Goal: Download file/media

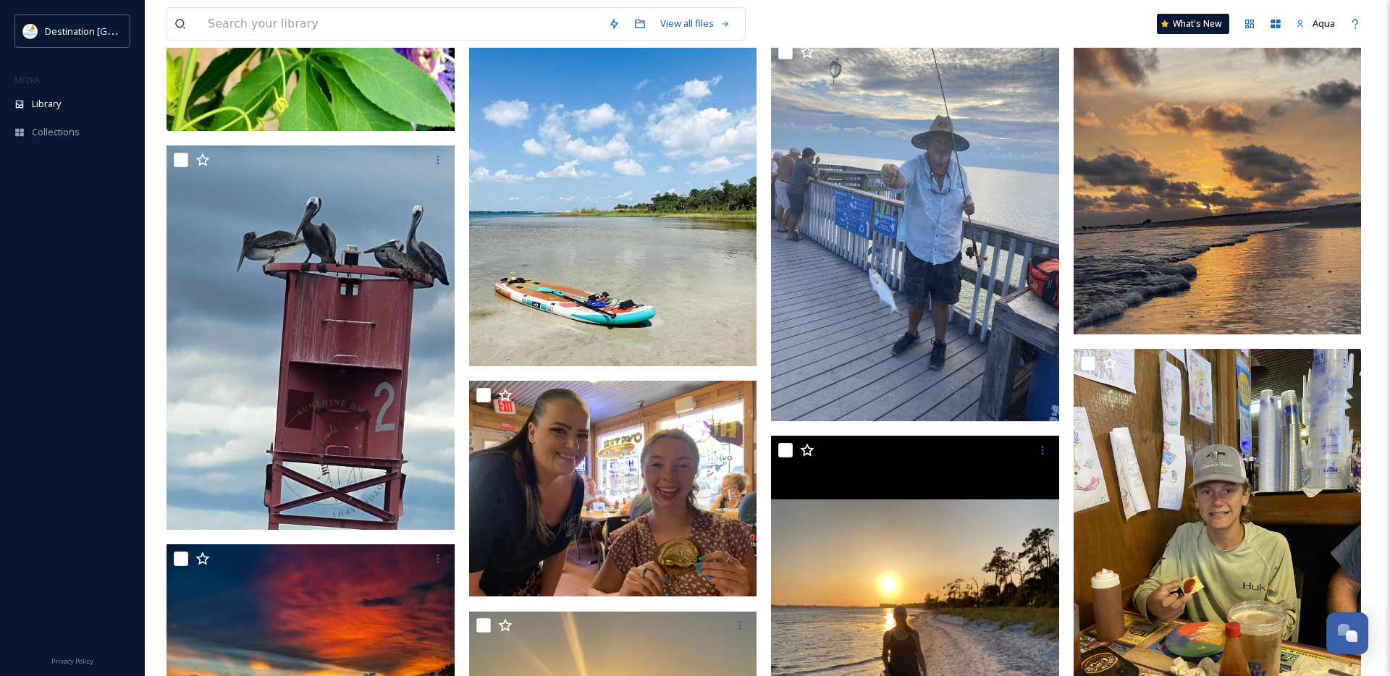
scroll to position [22877, 0]
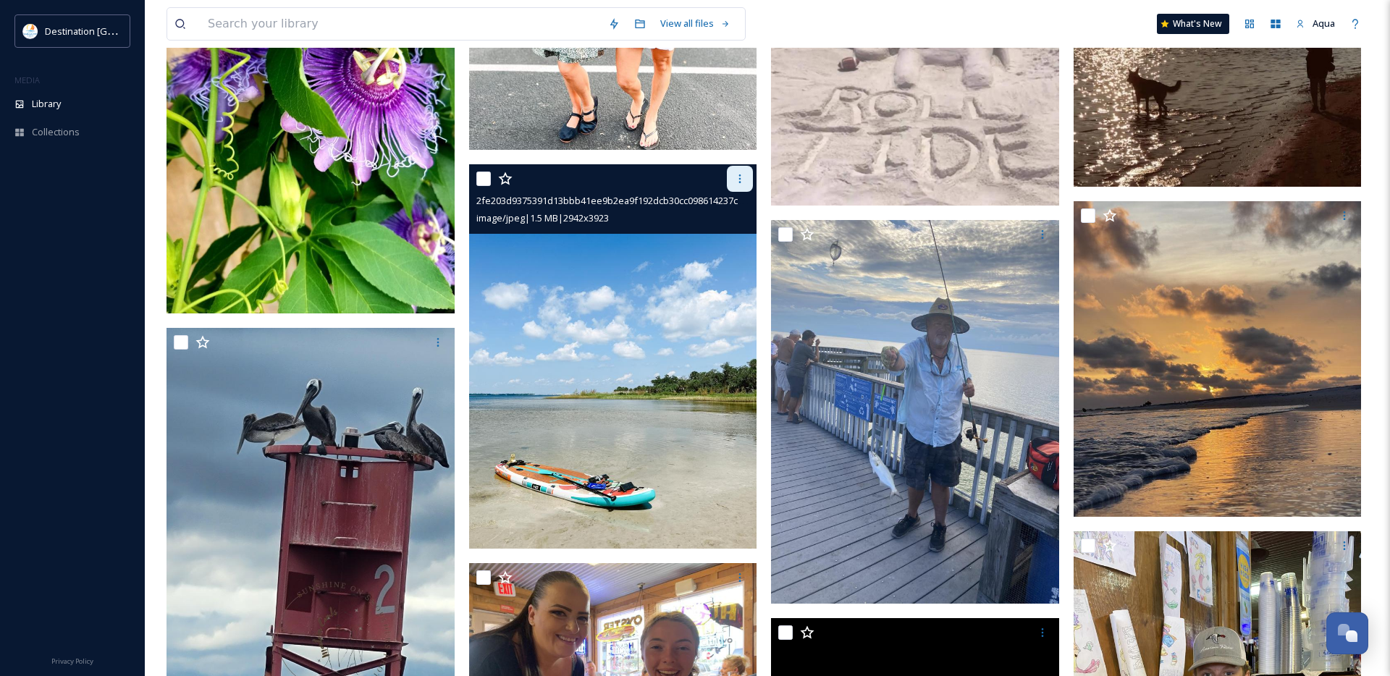
click at [733, 179] on div at bounding box center [740, 179] width 26 height 26
click at [708, 240] on span "Download" at bounding box center [723, 239] width 44 height 14
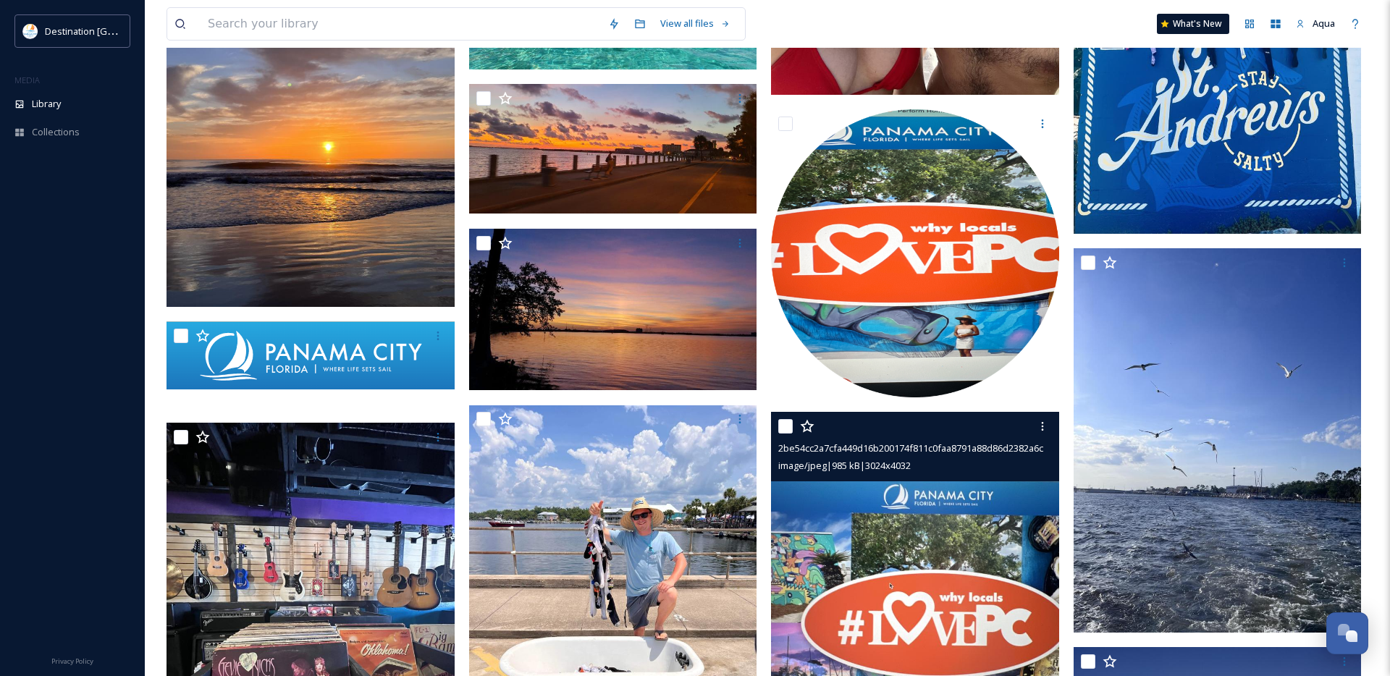
scroll to position [47163, 0]
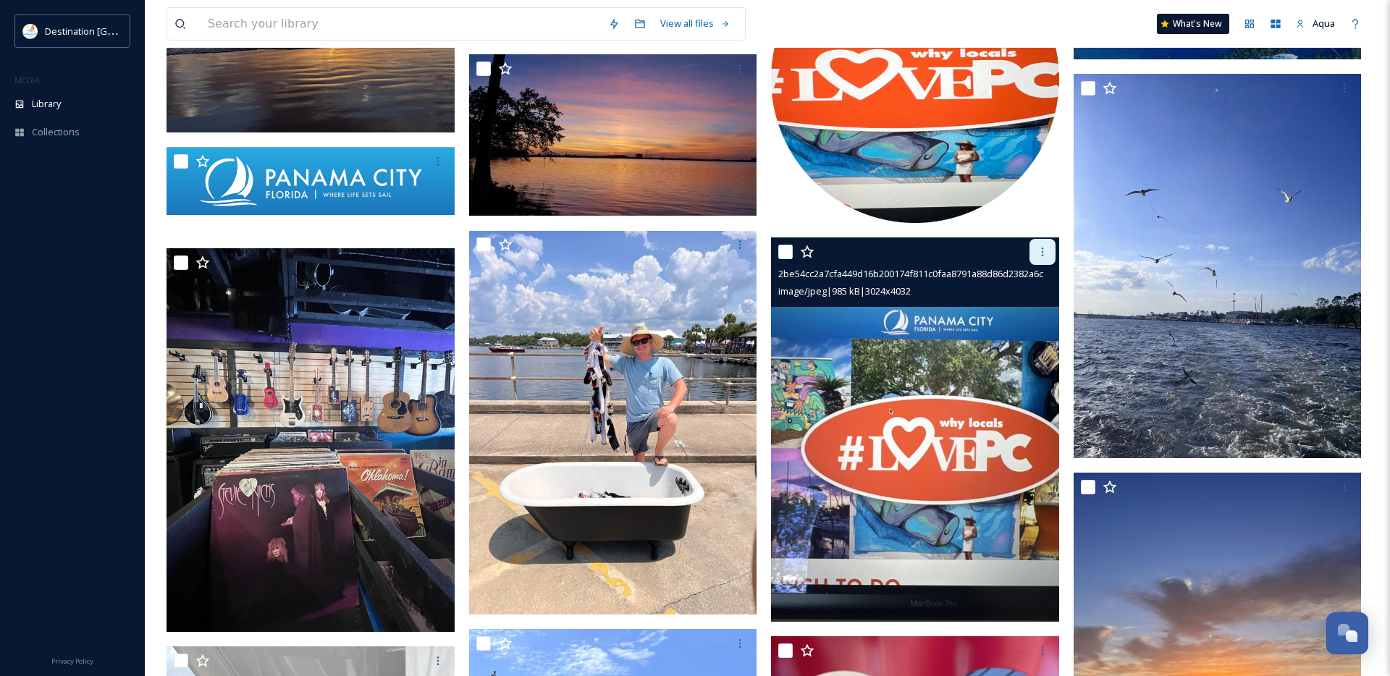
click at [1037, 247] on icon at bounding box center [1043, 252] width 12 height 12
click at [1043, 250] on icon at bounding box center [1043, 252] width 12 height 12
click at [1028, 310] on span "Download" at bounding box center [1026, 312] width 44 height 14
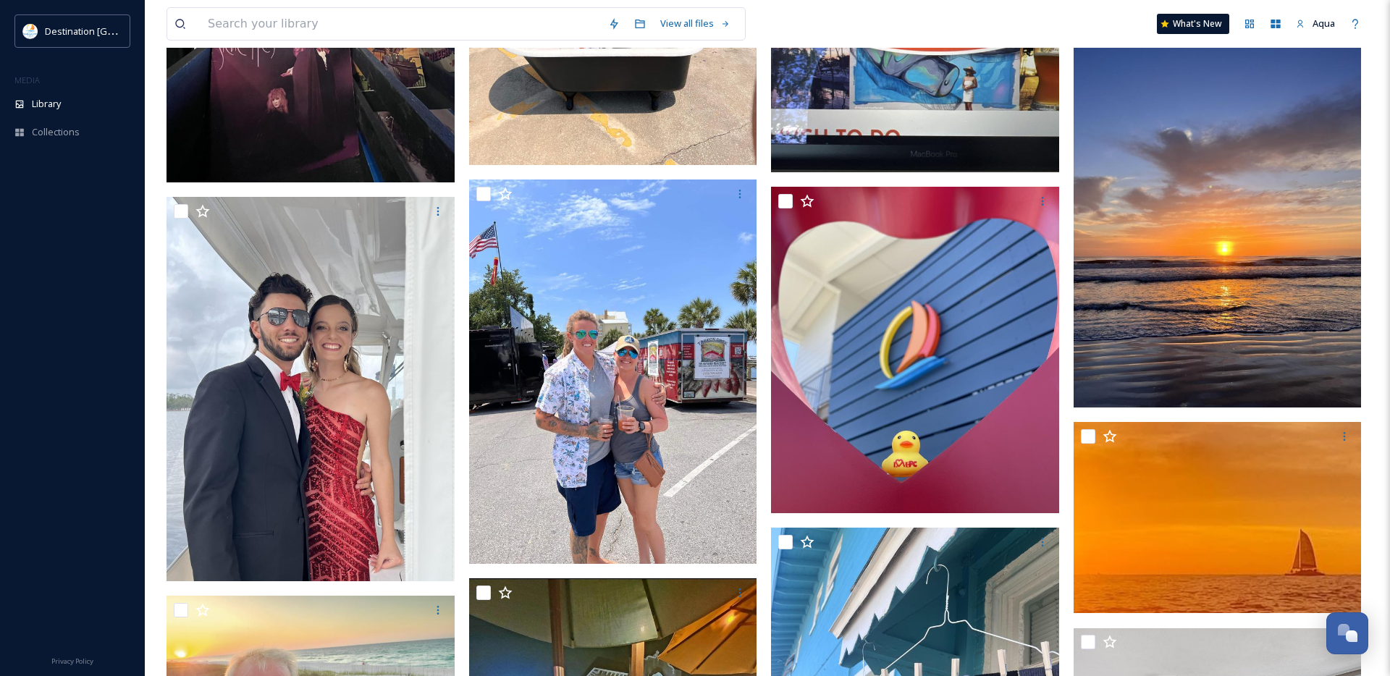
scroll to position [49368, 0]
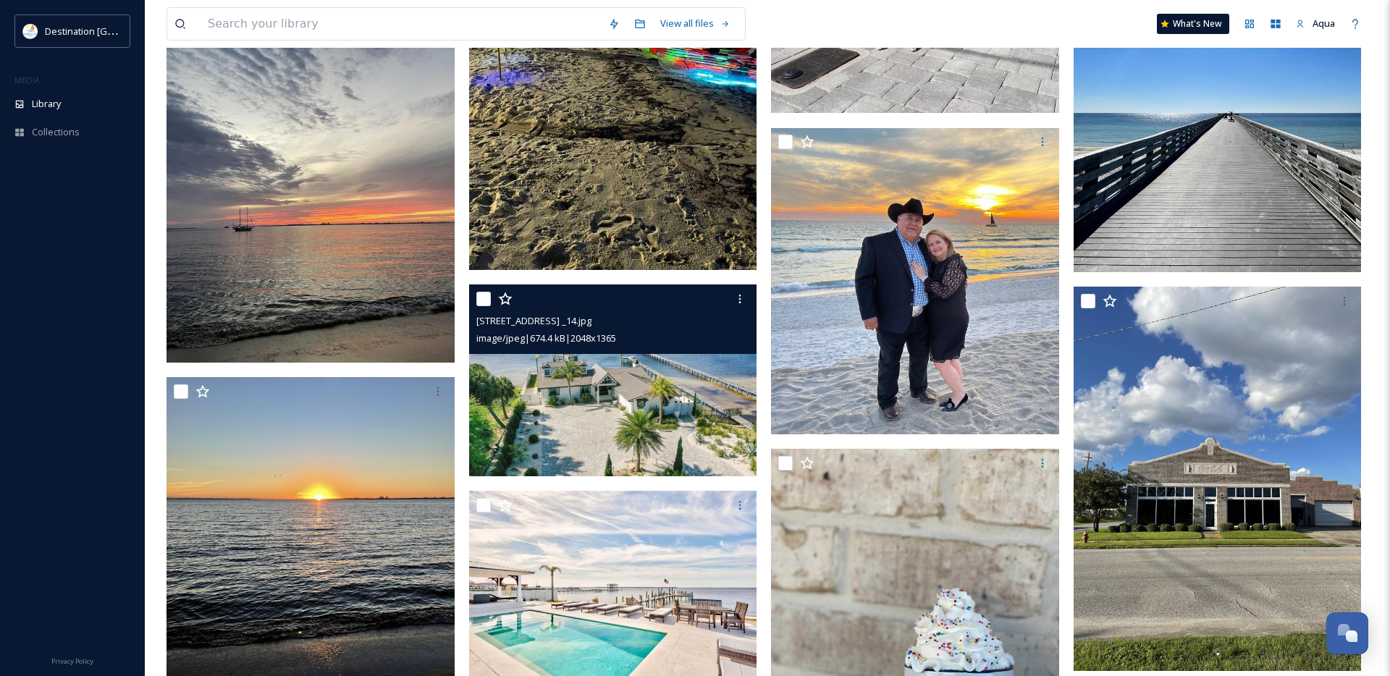
scroll to position [51614, 0]
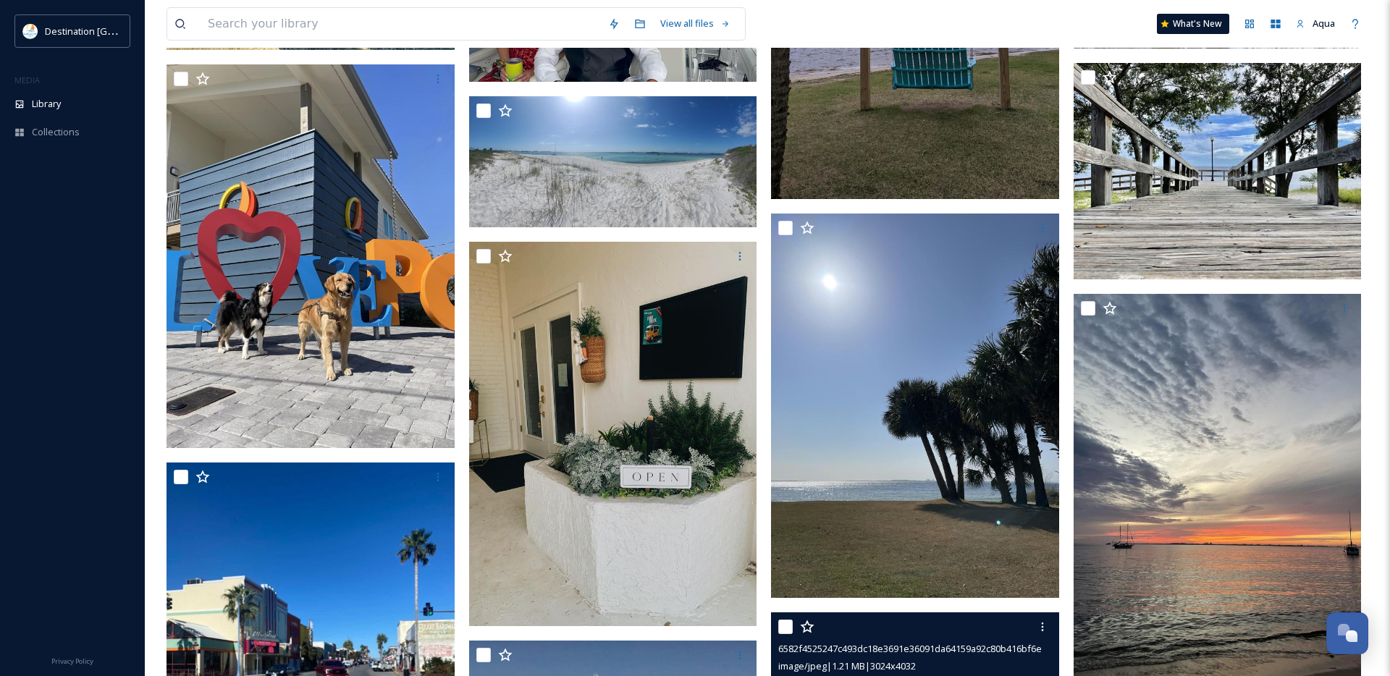
scroll to position [51225, 0]
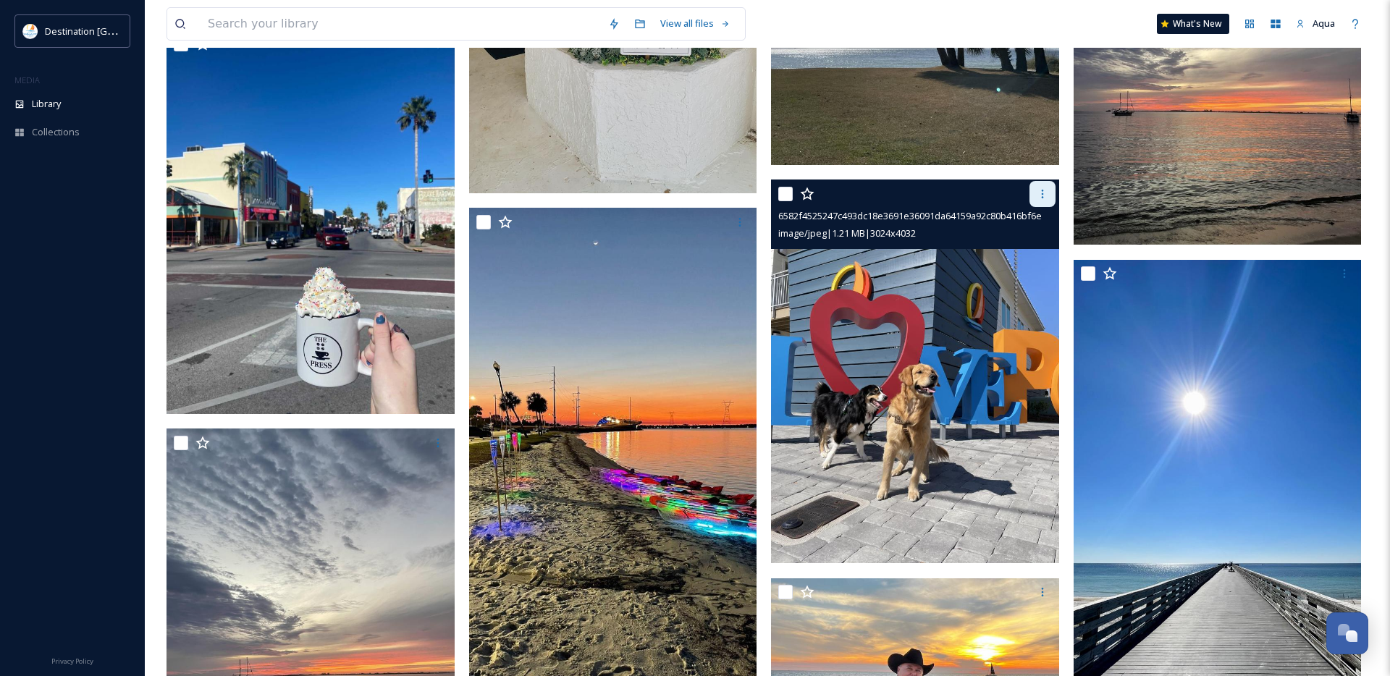
click at [1043, 188] on icon at bounding box center [1043, 194] width 12 height 12
click at [1031, 252] on span "Download" at bounding box center [1026, 254] width 44 height 14
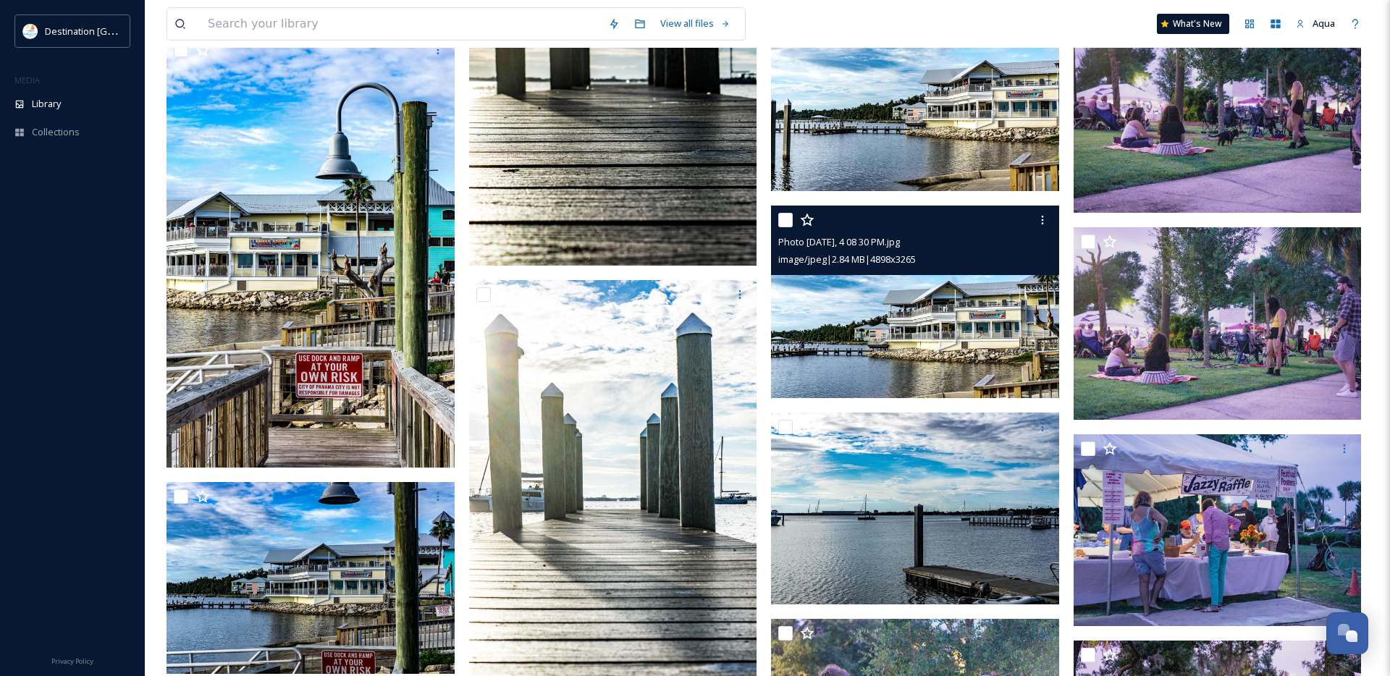
scroll to position [77184, 0]
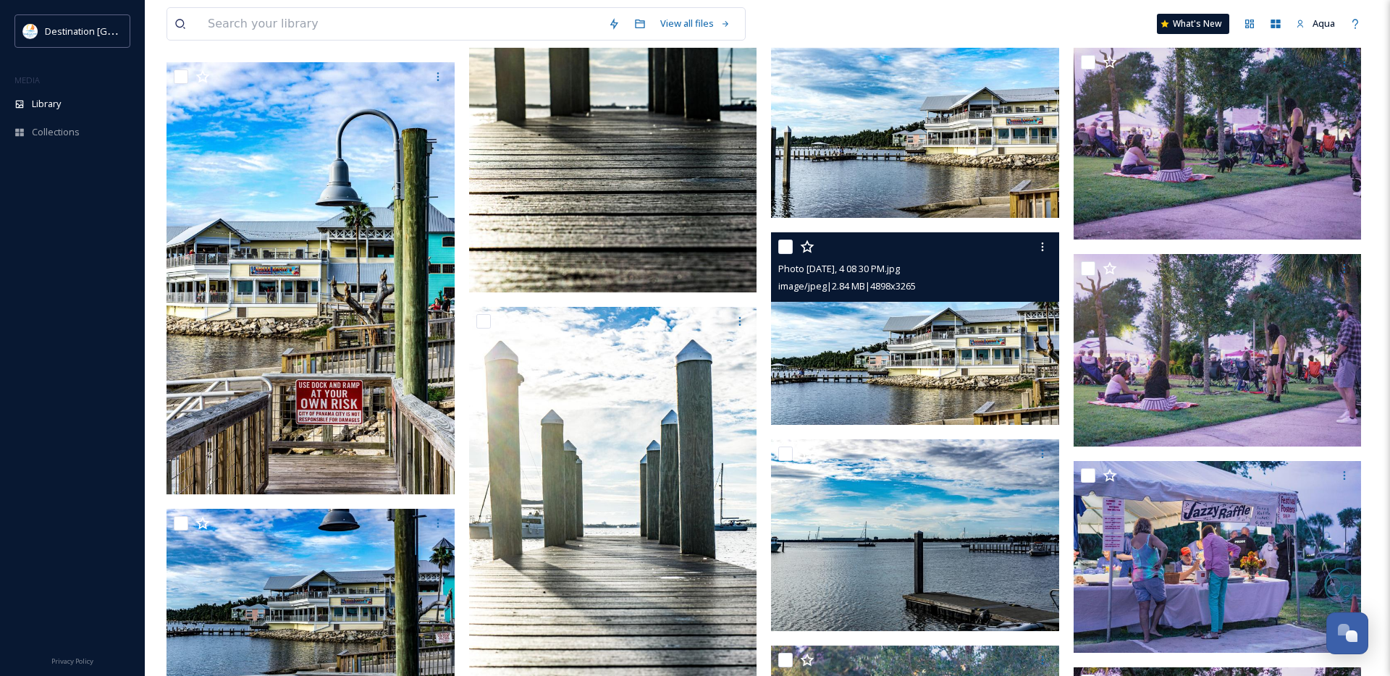
click at [1043, 248] on icon at bounding box center [1043, 247] width 12 height 12
click at [1028, 303] on span "Download" at bounding box center [1026, 307] width 44 height 14
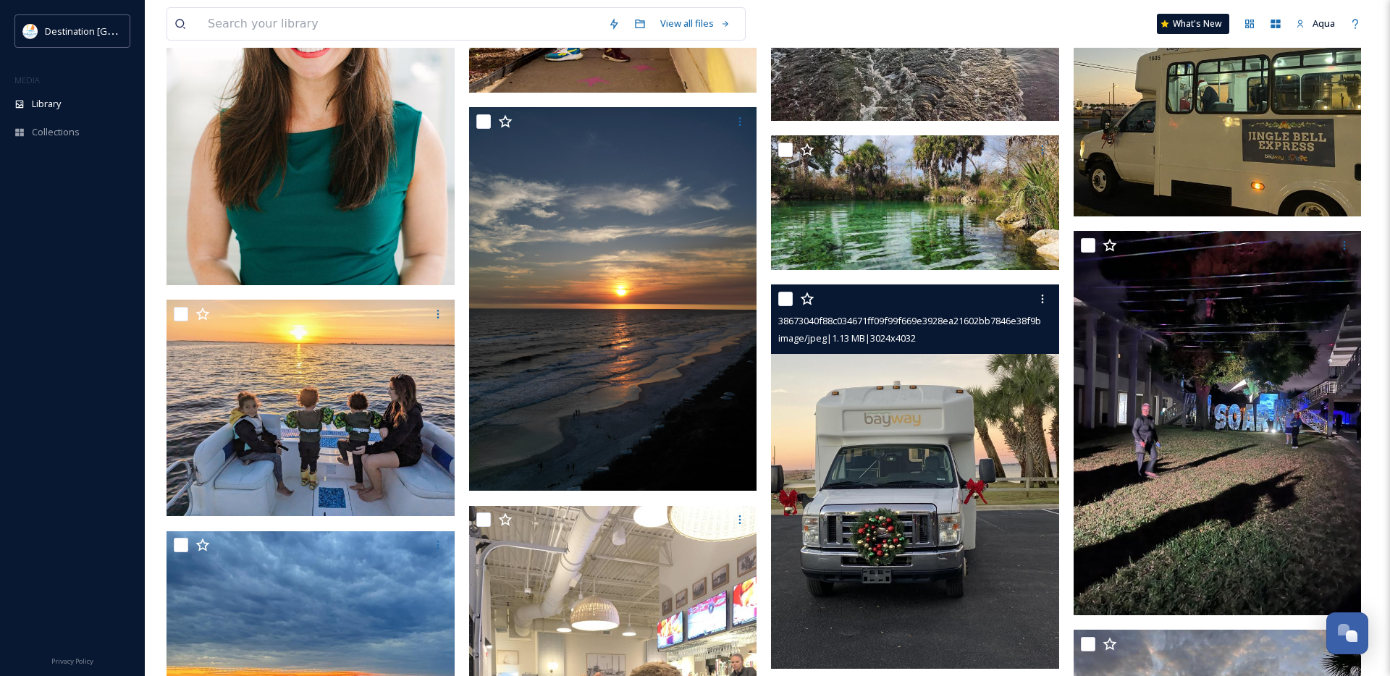
scroll to position [10693, 0]
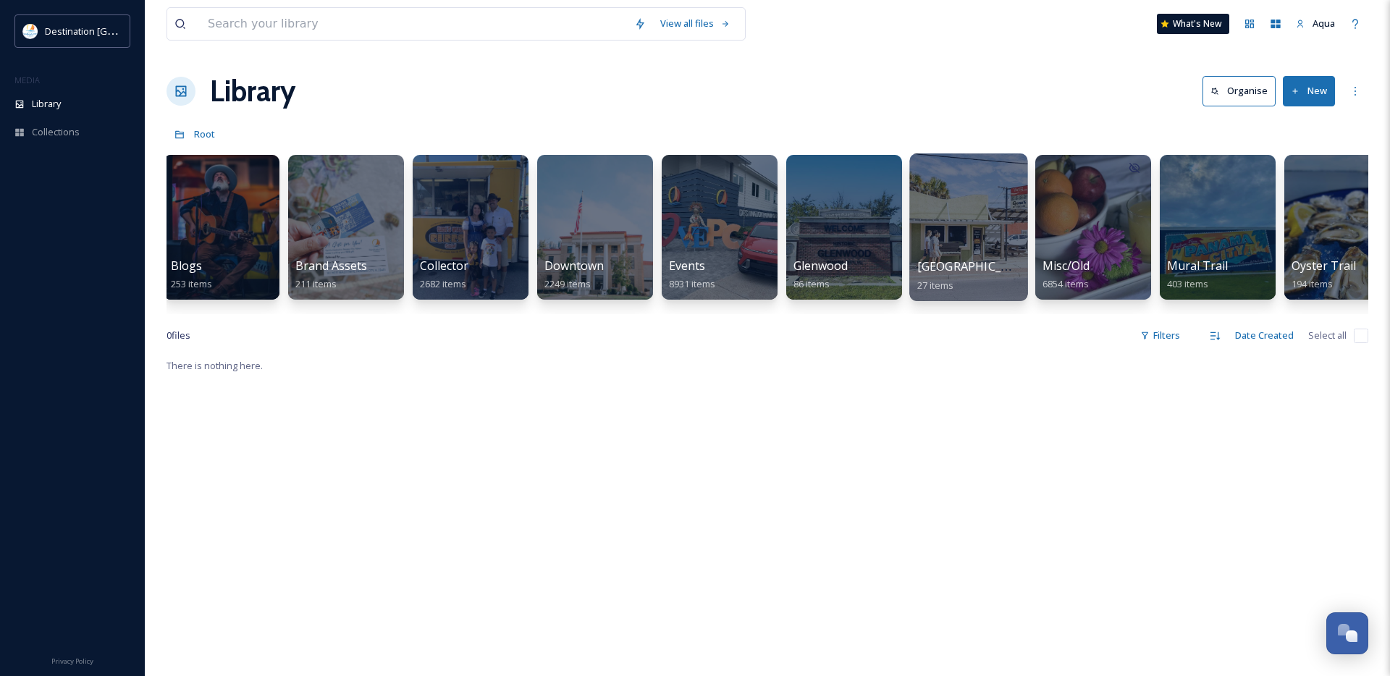
scroll to position [0, 1164]
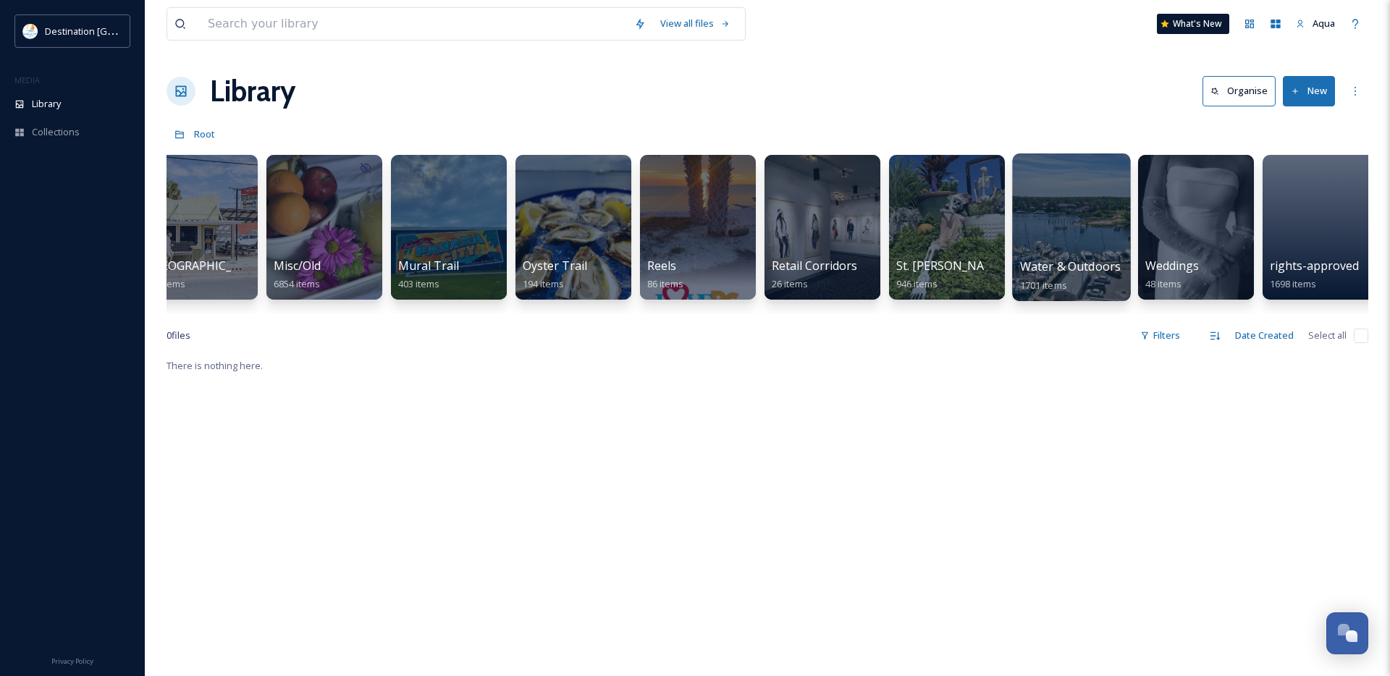
scroll to position [0, 1164]
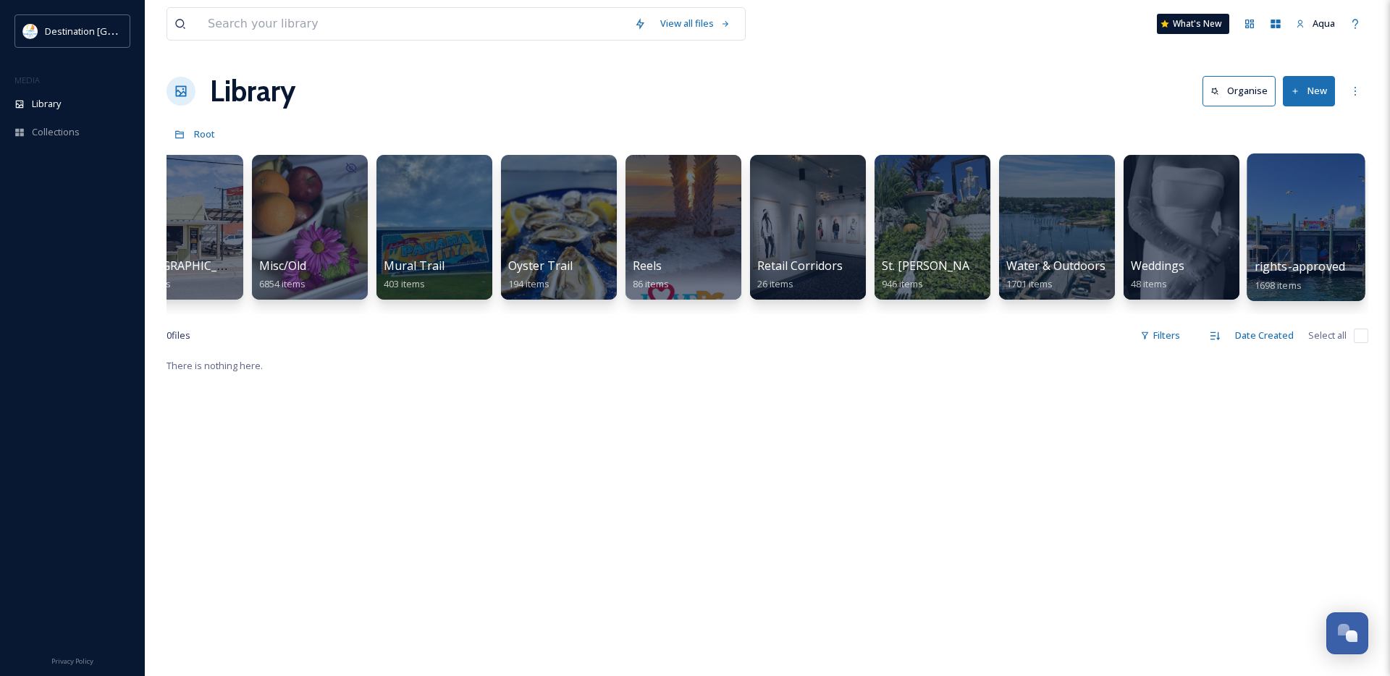
click at [1280, 232] on div at bounding box center [1306, 228] width 118 height 148
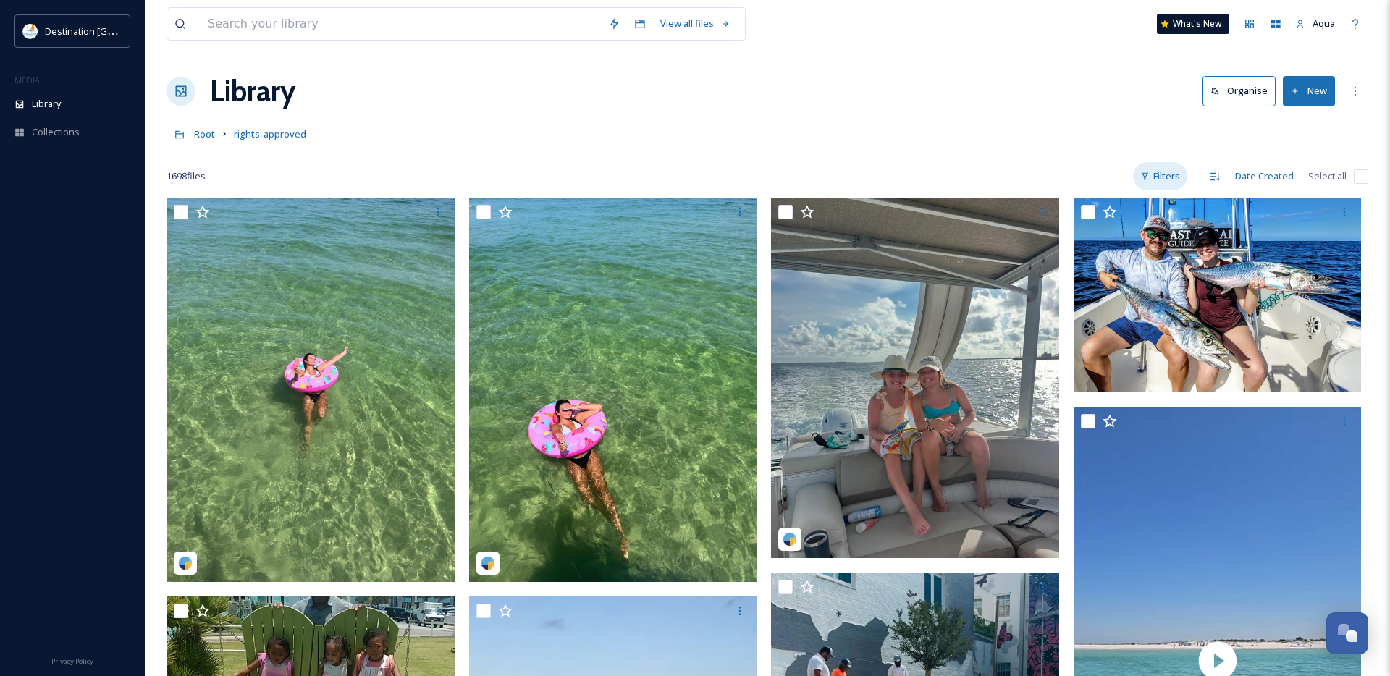
click at [1159, 172] on div "Filters" at bounding box center [1160, 176] width 54 height 28
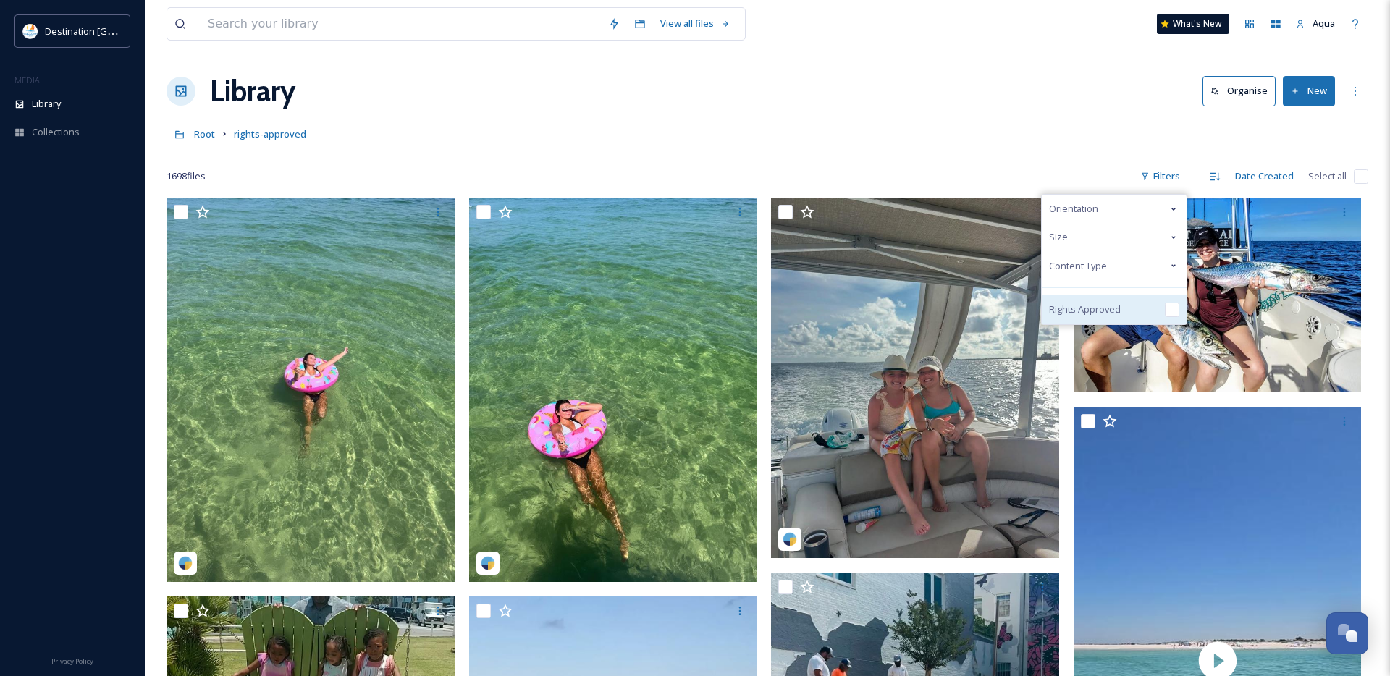
click at [1101, 313] on span "Rights Approved" at bounding box center [1085, 310] width 72 height 14
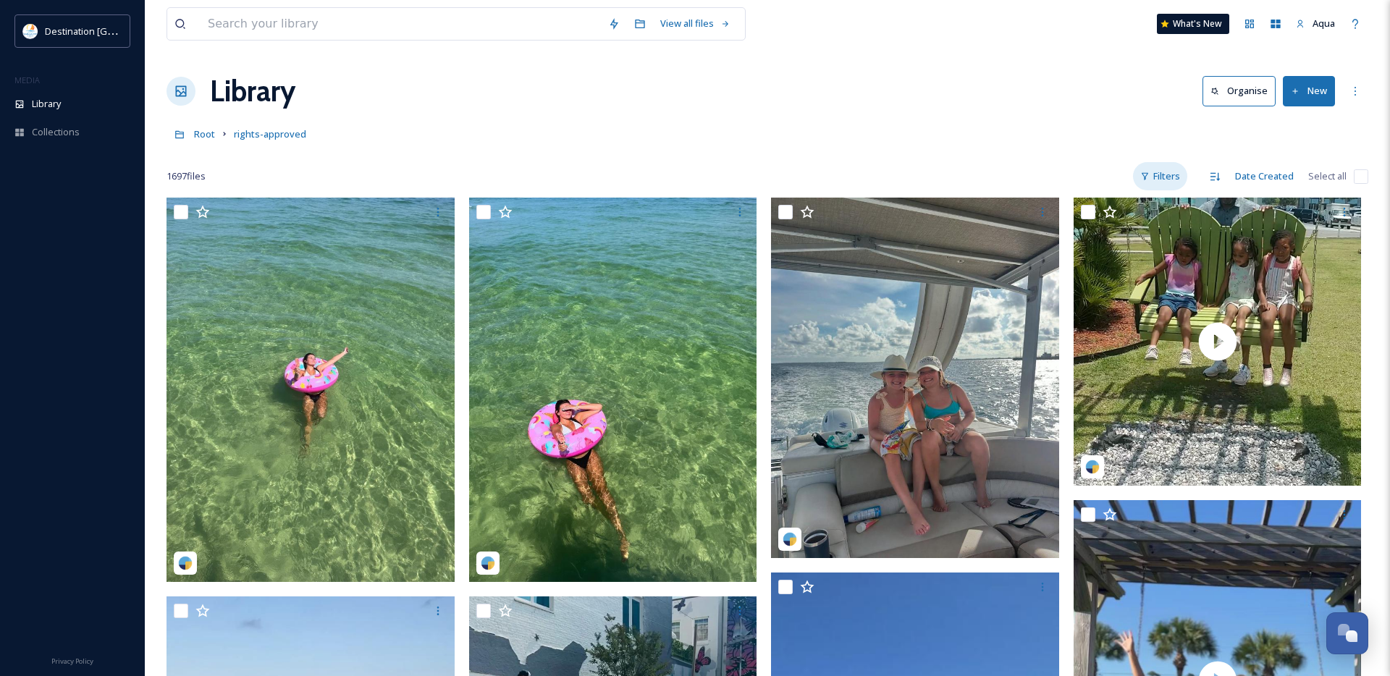
click at [1170, 169] on div "Filters" at bounding box center [1160, 176] width 54 height 28
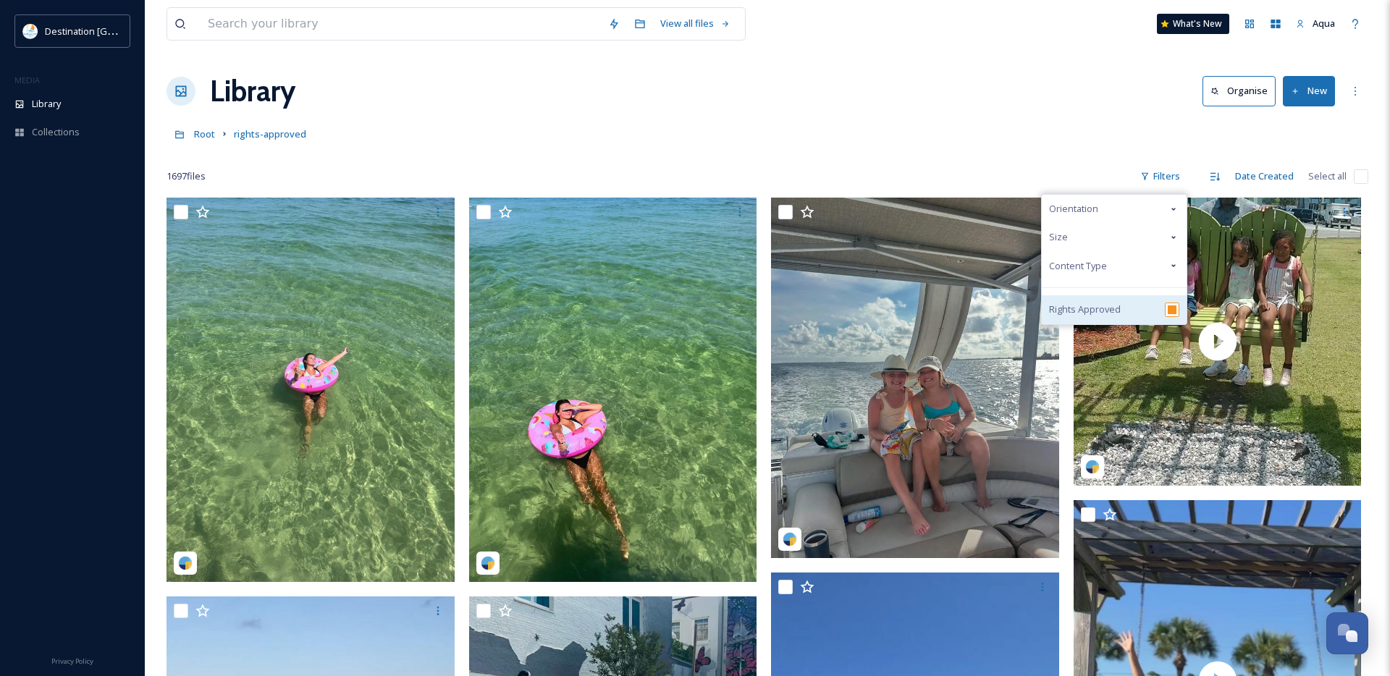
click at [1117, 309] on span "Rights Approved" at bounding box center [1085, 310] width 72 height 14
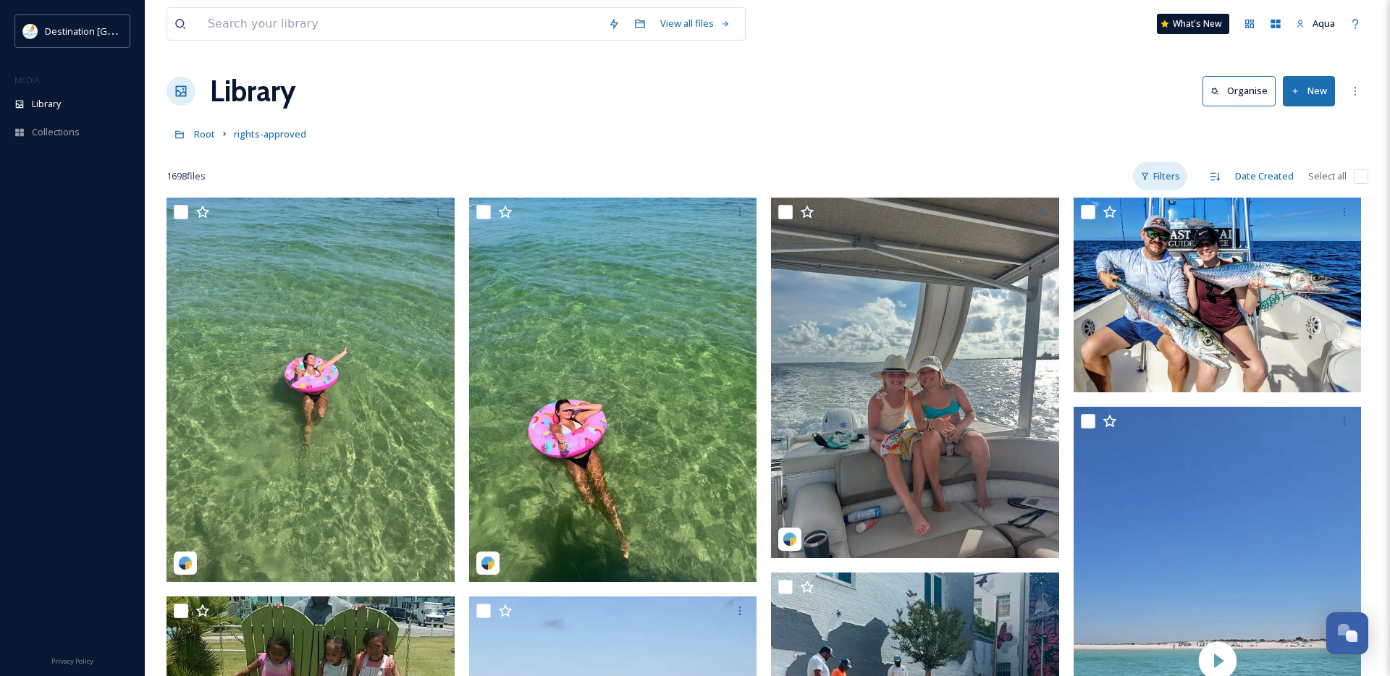
click at [1162, 168] on div "Filters" at bounding box center [1160, 176] width 54 height 28
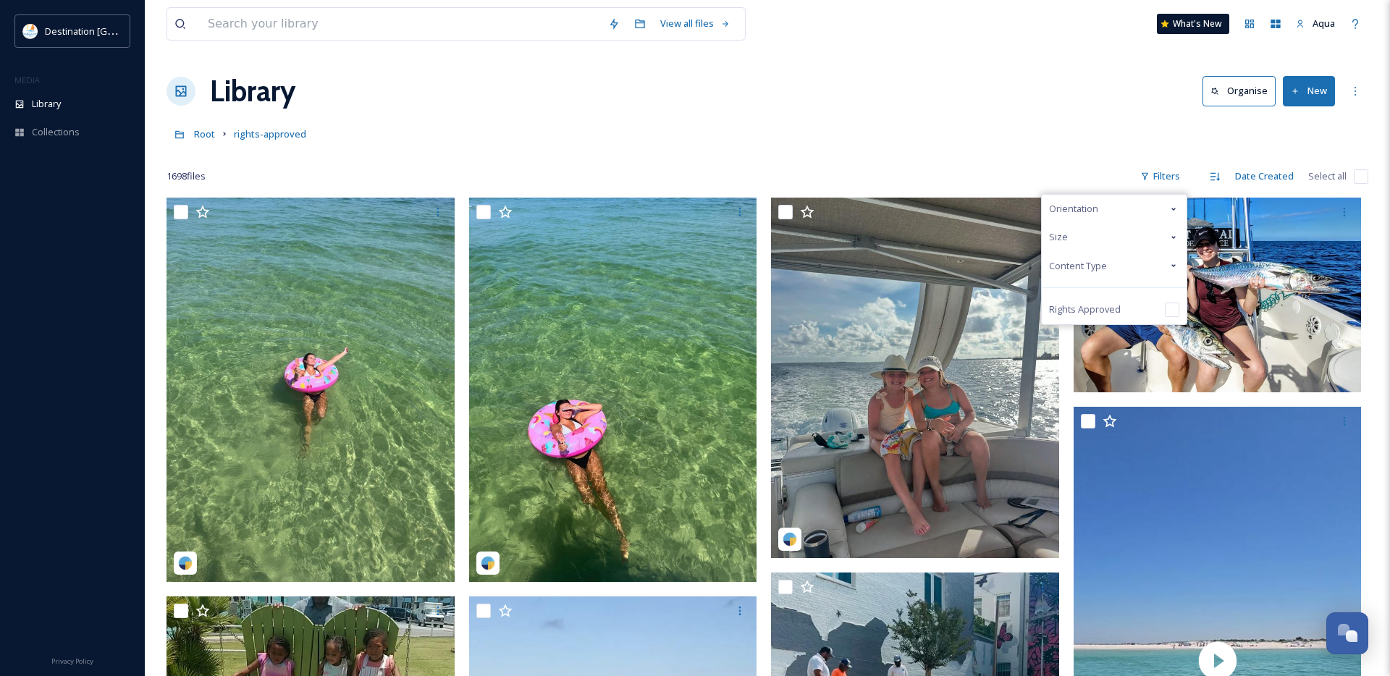
click at [1102, 269] on span "Content Type" at bounding box center [1078, 266] width 58 height 14
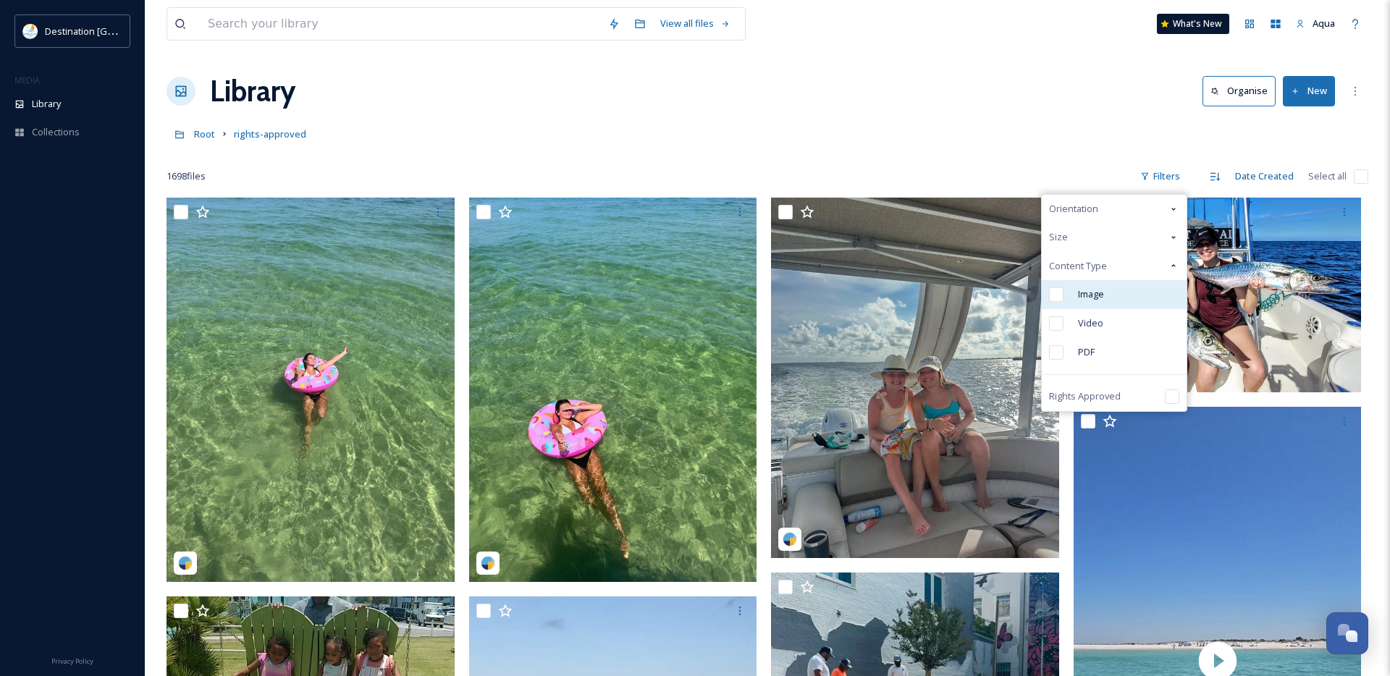
click at [1101, 296] on span "Image" at bounding box center [1091, 294] width 26 height 14
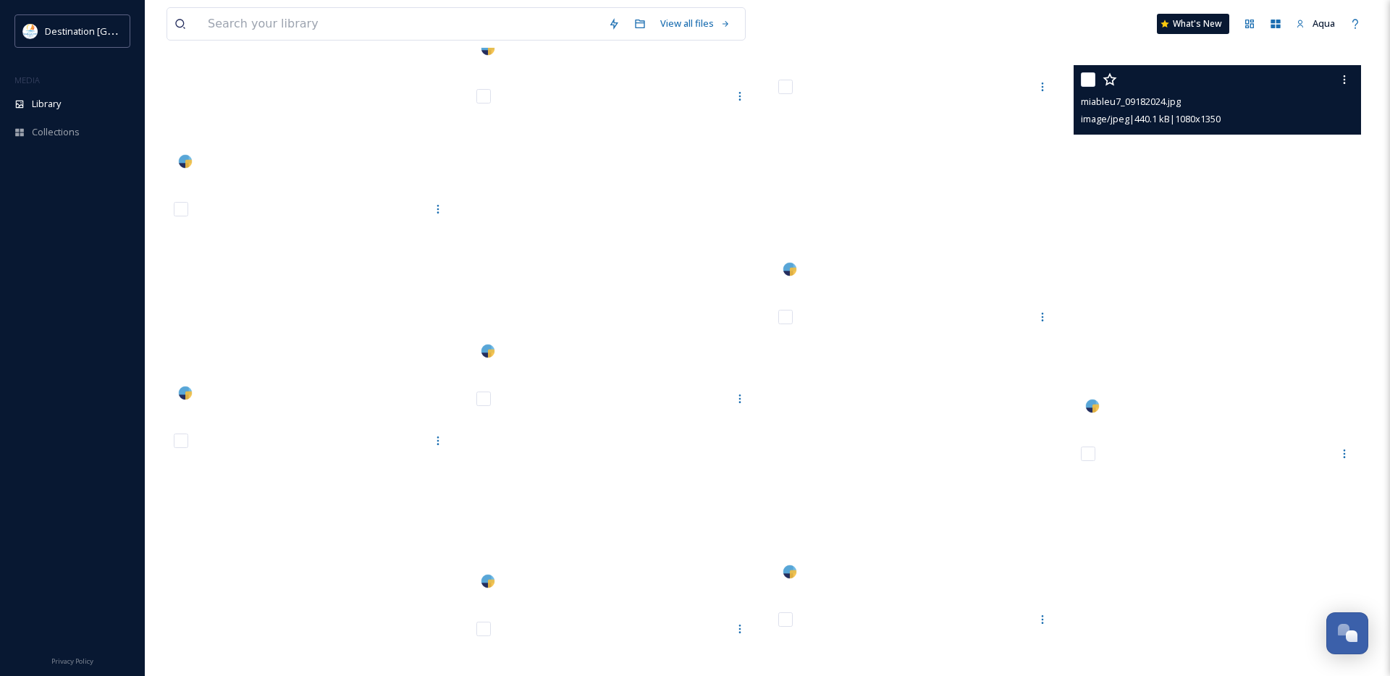
scroll to position [61267, 0]
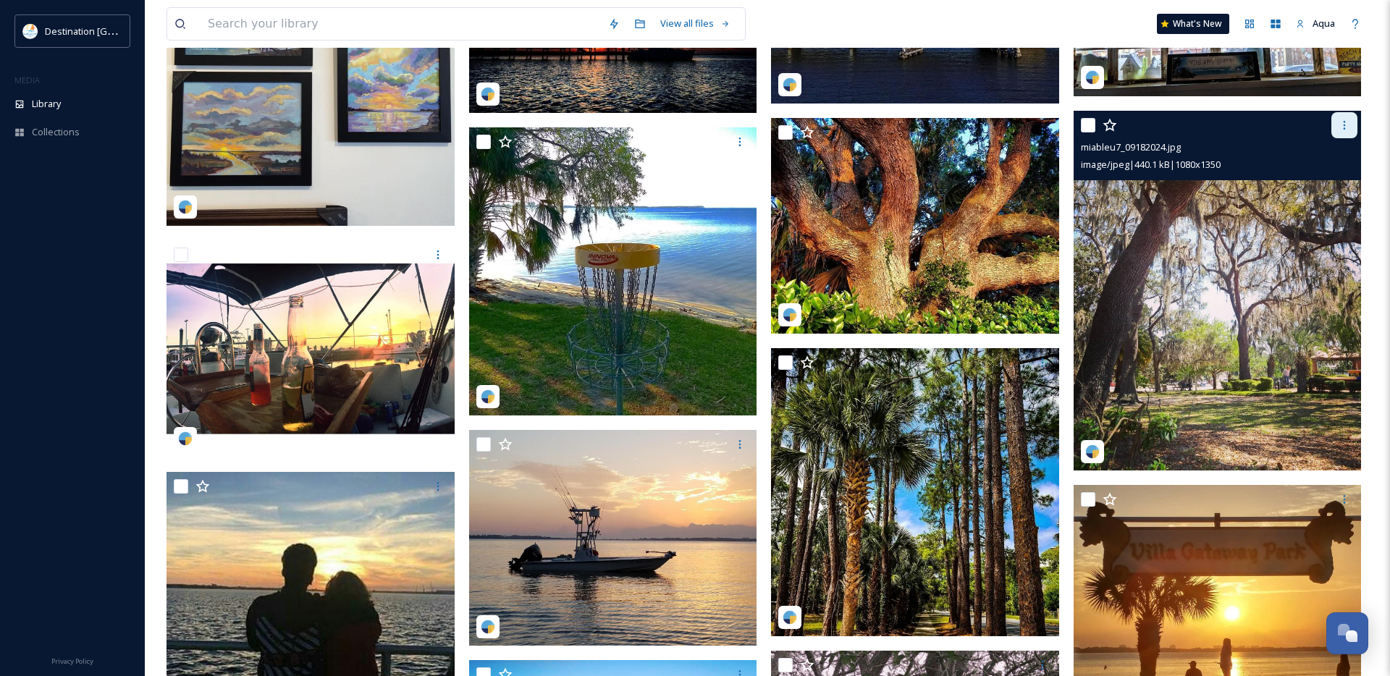
click at [1347, 122] on icon at bounding box center [1345, 125] width 12 height 12
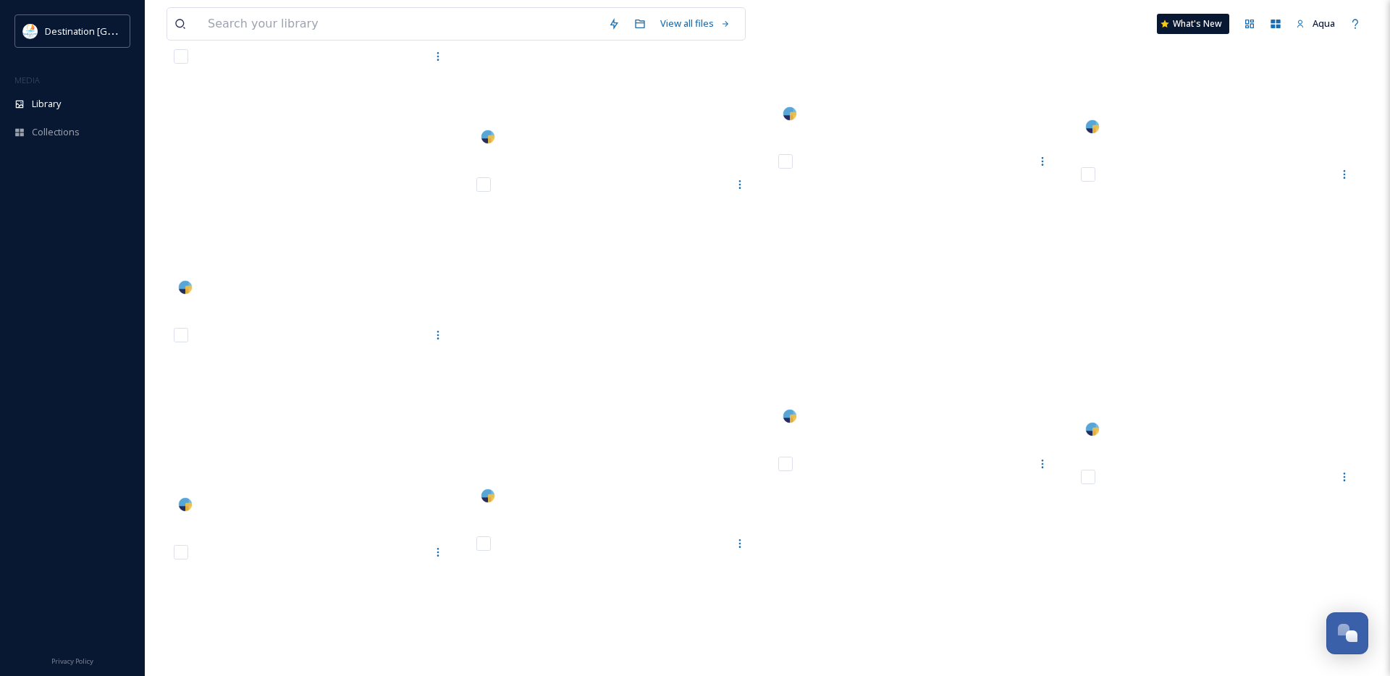
scroll to position [93593, 0]
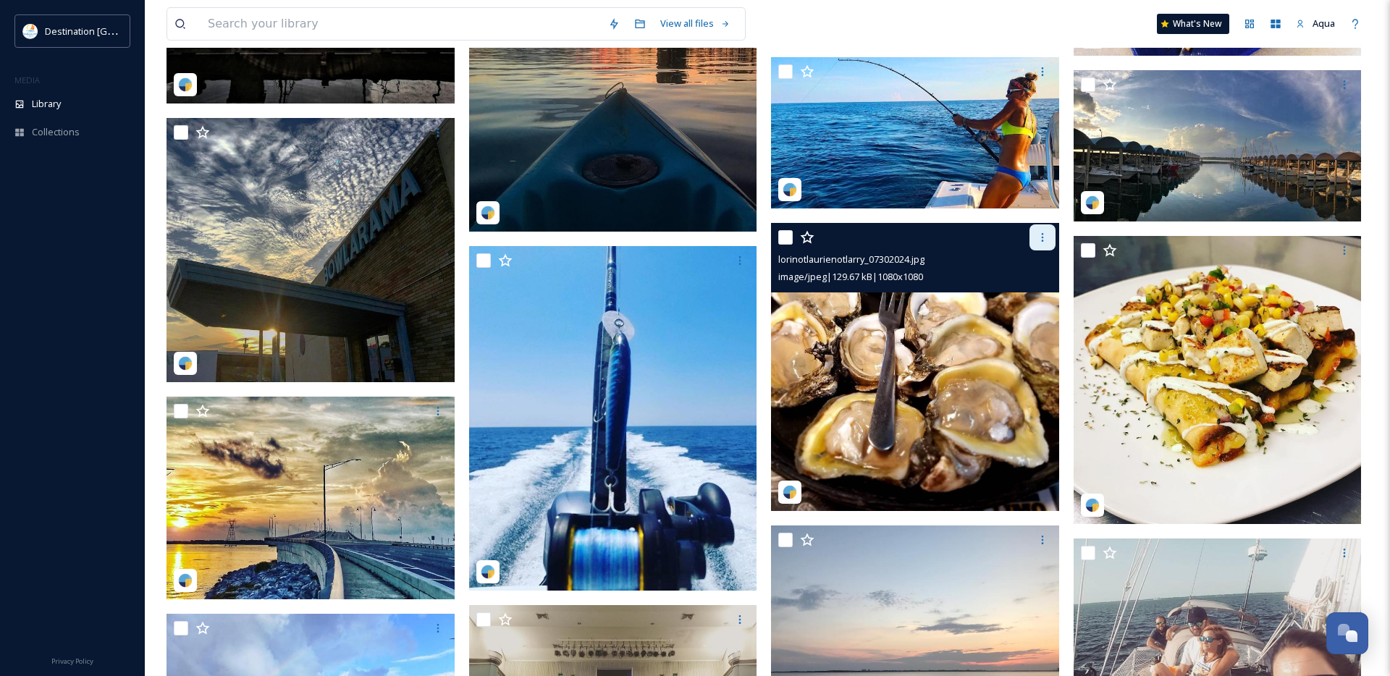
click at [1037, 238] on icon at bounding box center [1043, 238] width 12 height 12
click at [1030, 300] on span "Download" at bounding box center [1026, 297] width 44 height 14
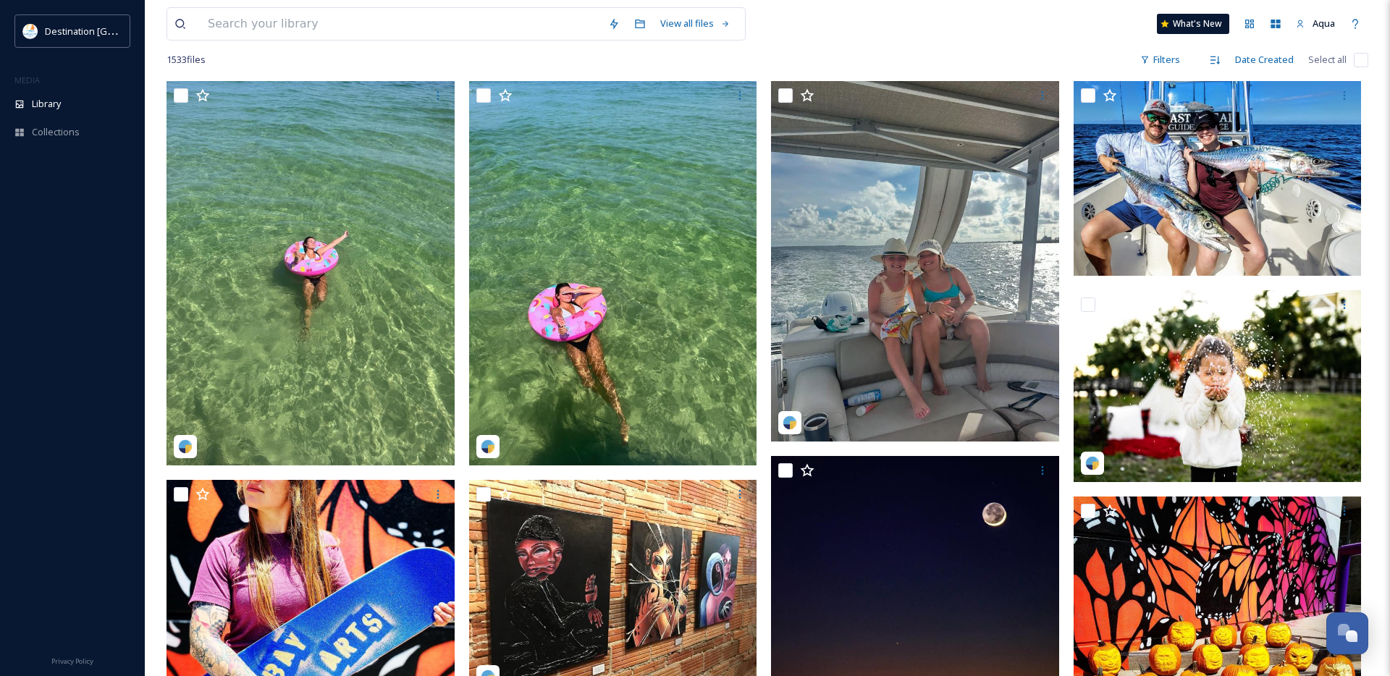
scroll to position [0, 0]
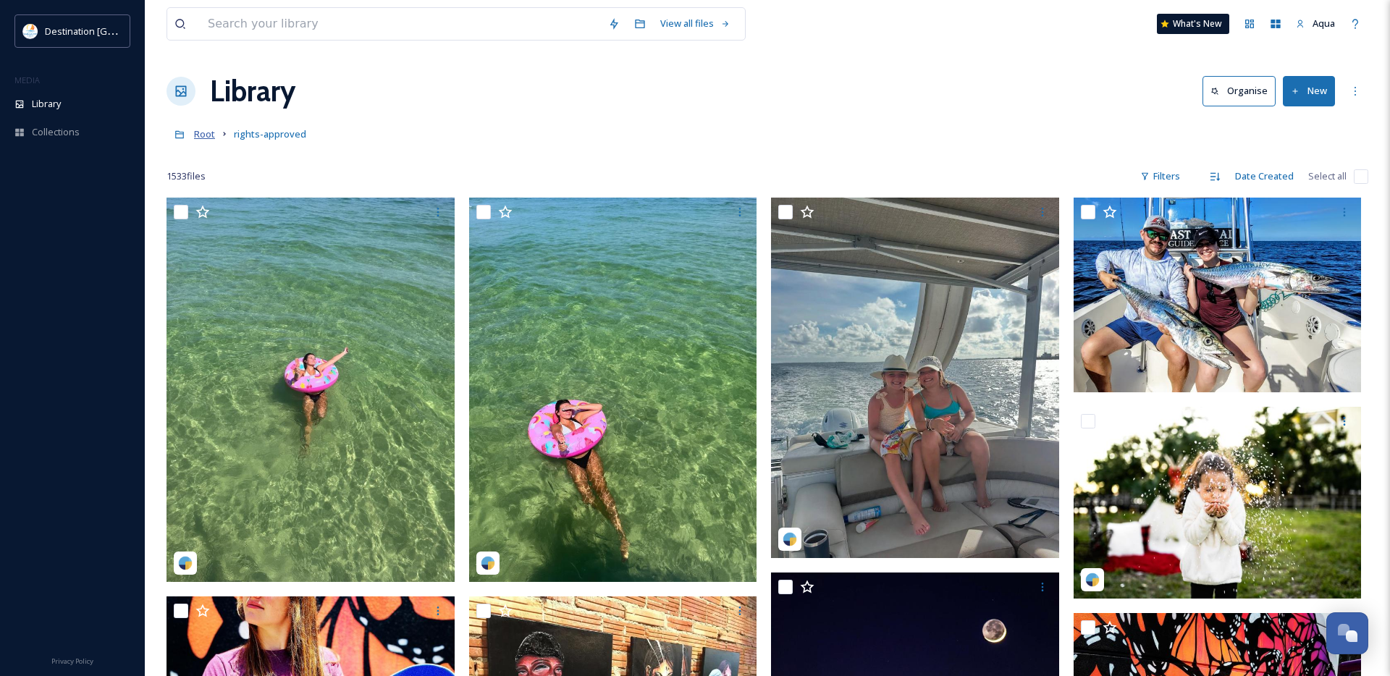
click at [207, 134] on span "Root" at bounding box center [204, 133] width 21 height 13
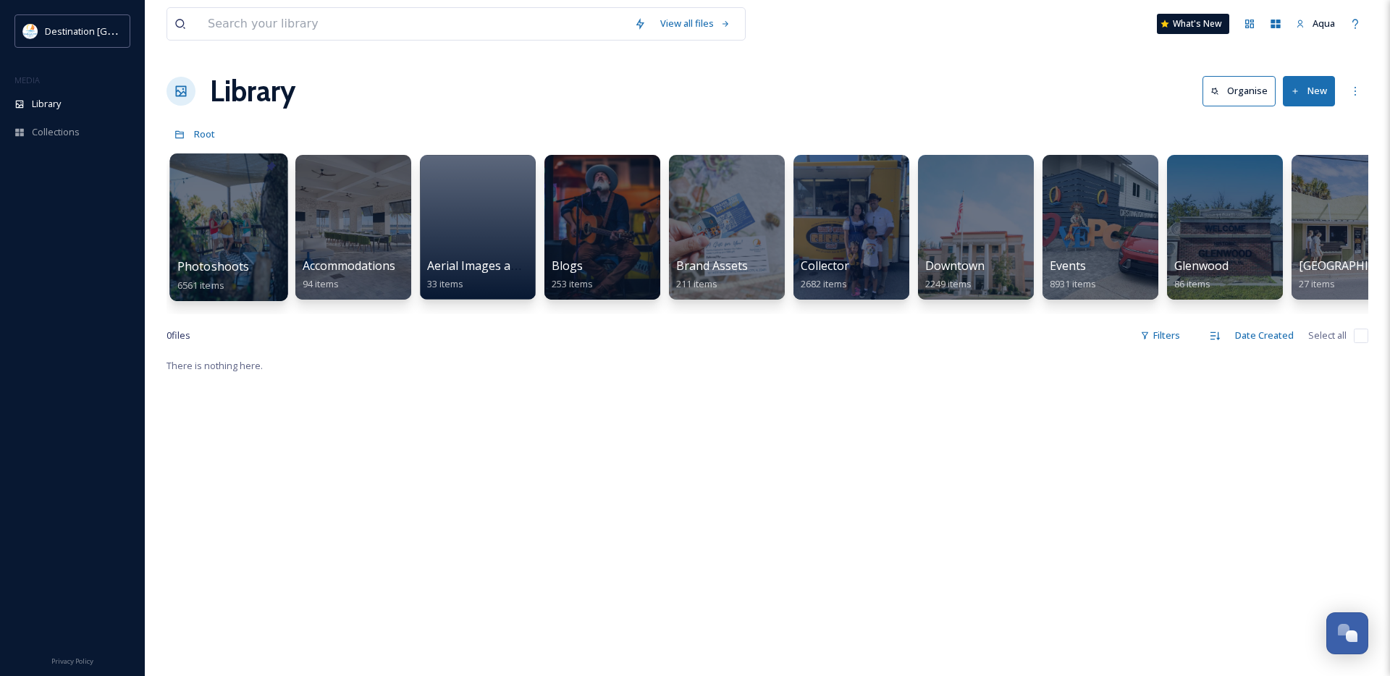
click at [227, 227] on div at bounding box center [228, 228] width 118 height 148
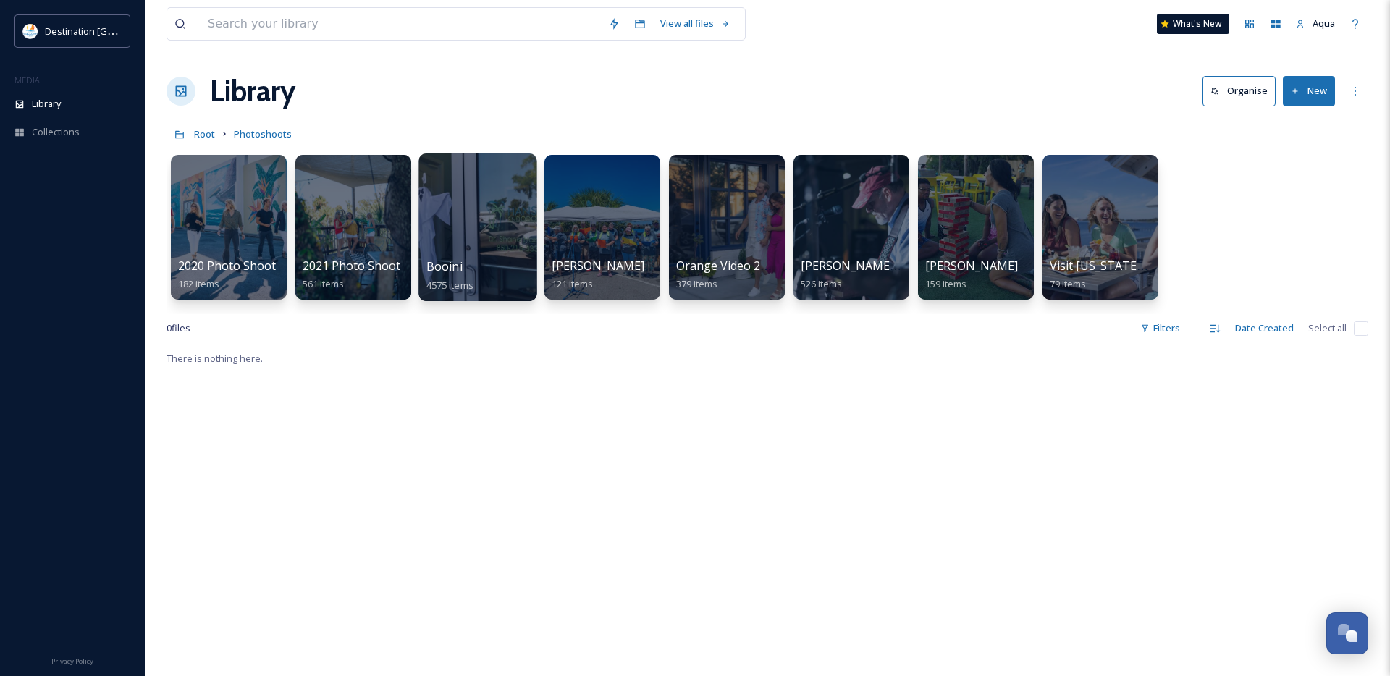
click at [439, 217] on div at bounding box center [478, 228] width 118 height 148
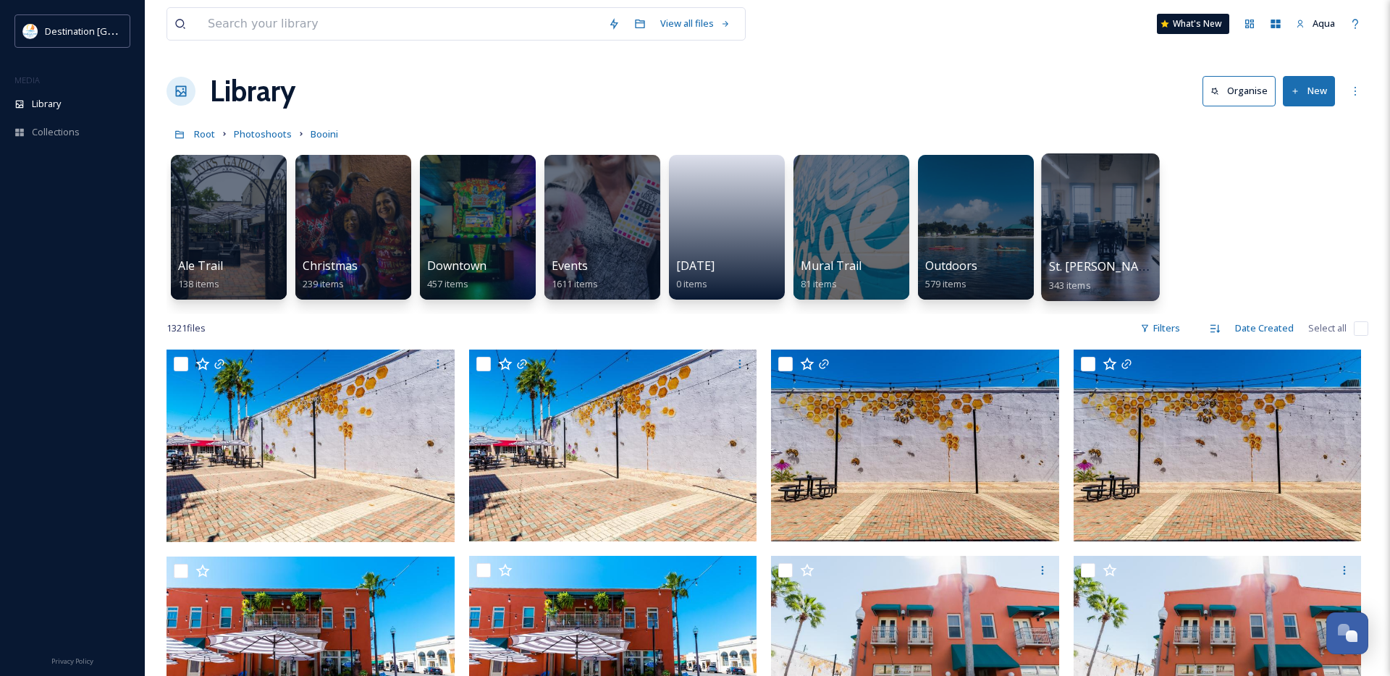
click at [1121, 230] on div at bounding box center [1100, 228] width 118 height 148
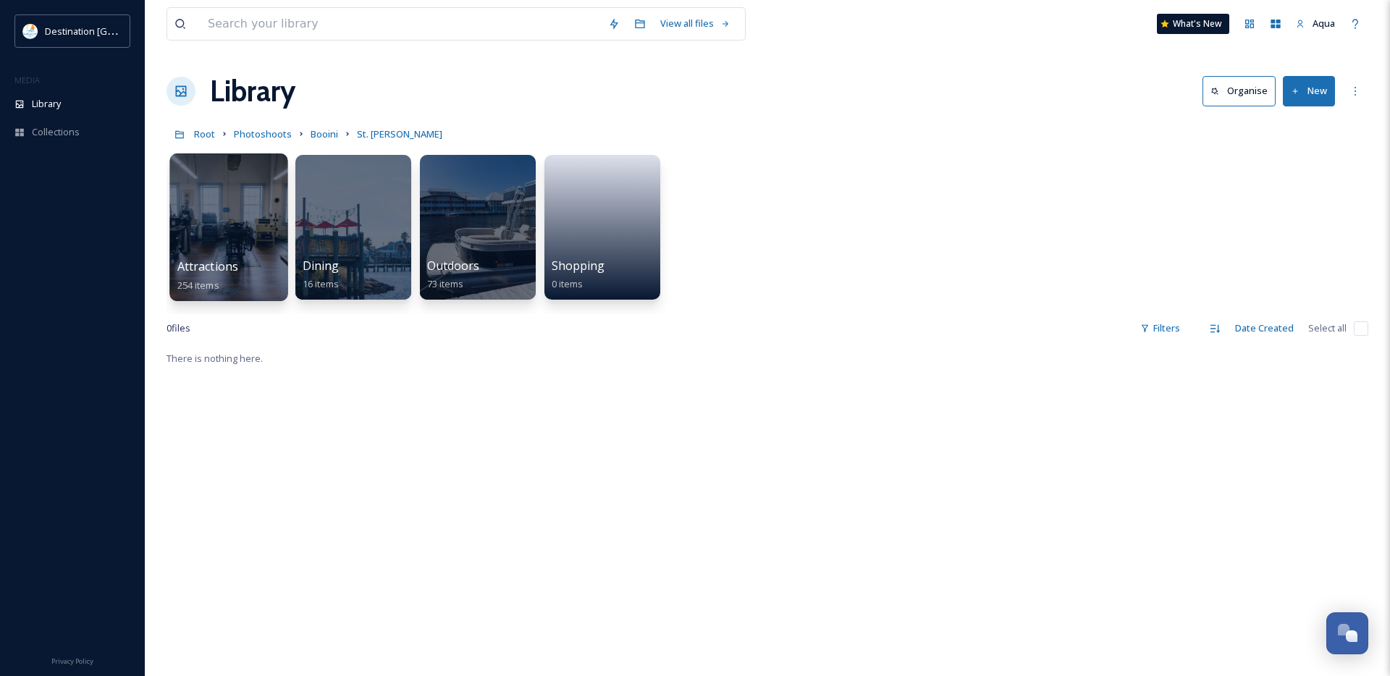
click at [253, 227] on div at bounding box center [228, 228] width 118 height 148
click at [206, 222] on div at bounding box center [228, 228] width 118 height 148
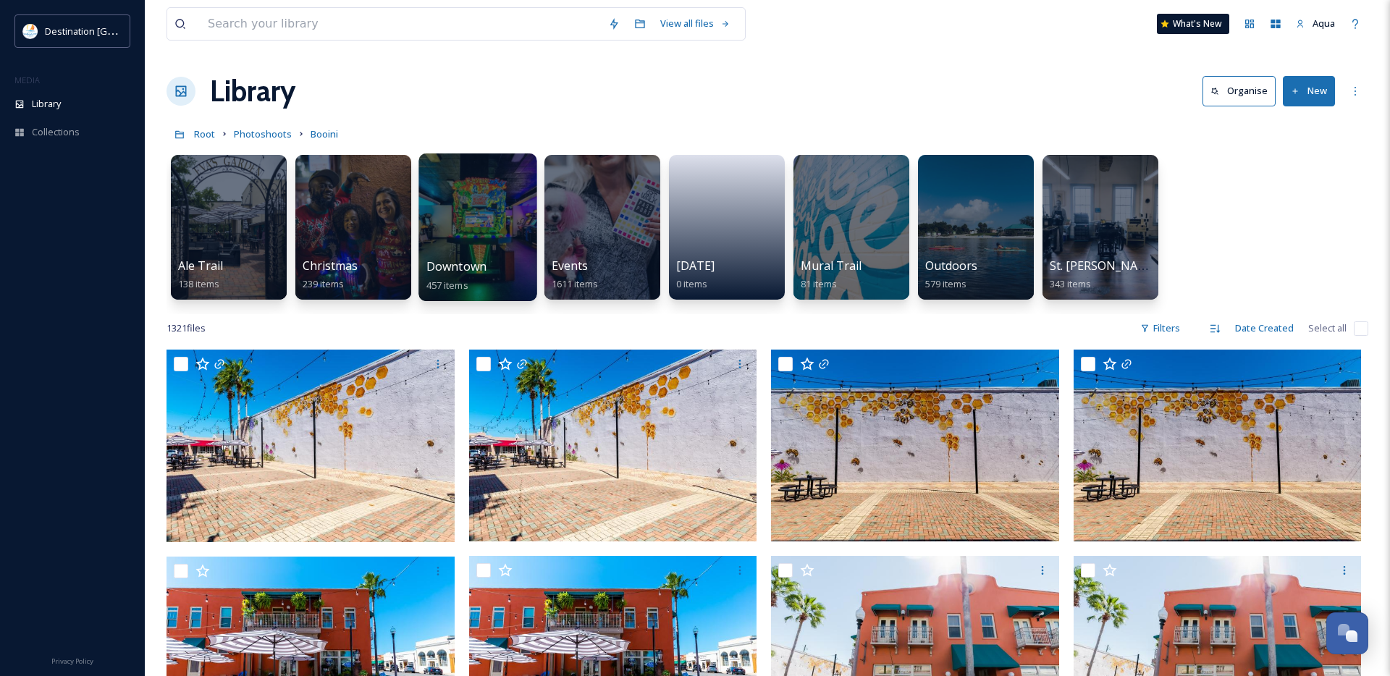
click at [508, 239] on div at bounding box center [478, 228] width 118 height 148
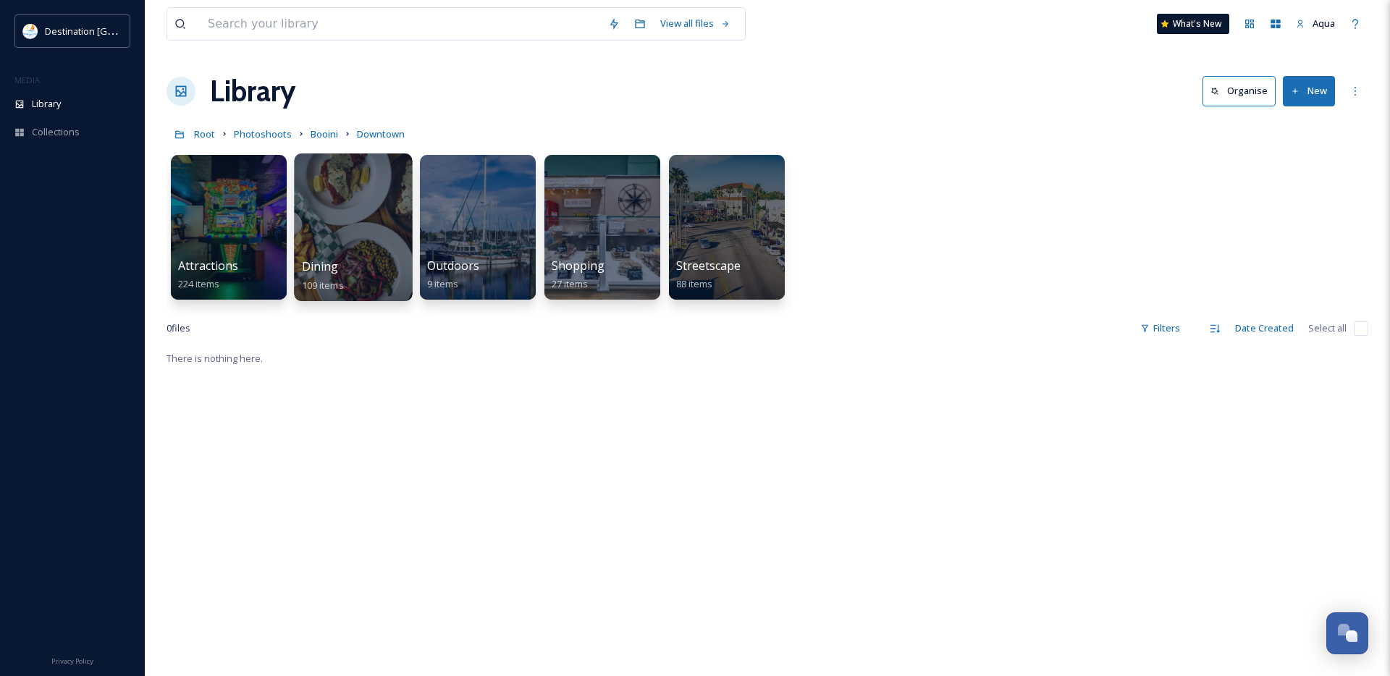
click at [349, 239] on div at bounding box center [353, 228] width 118 height 148
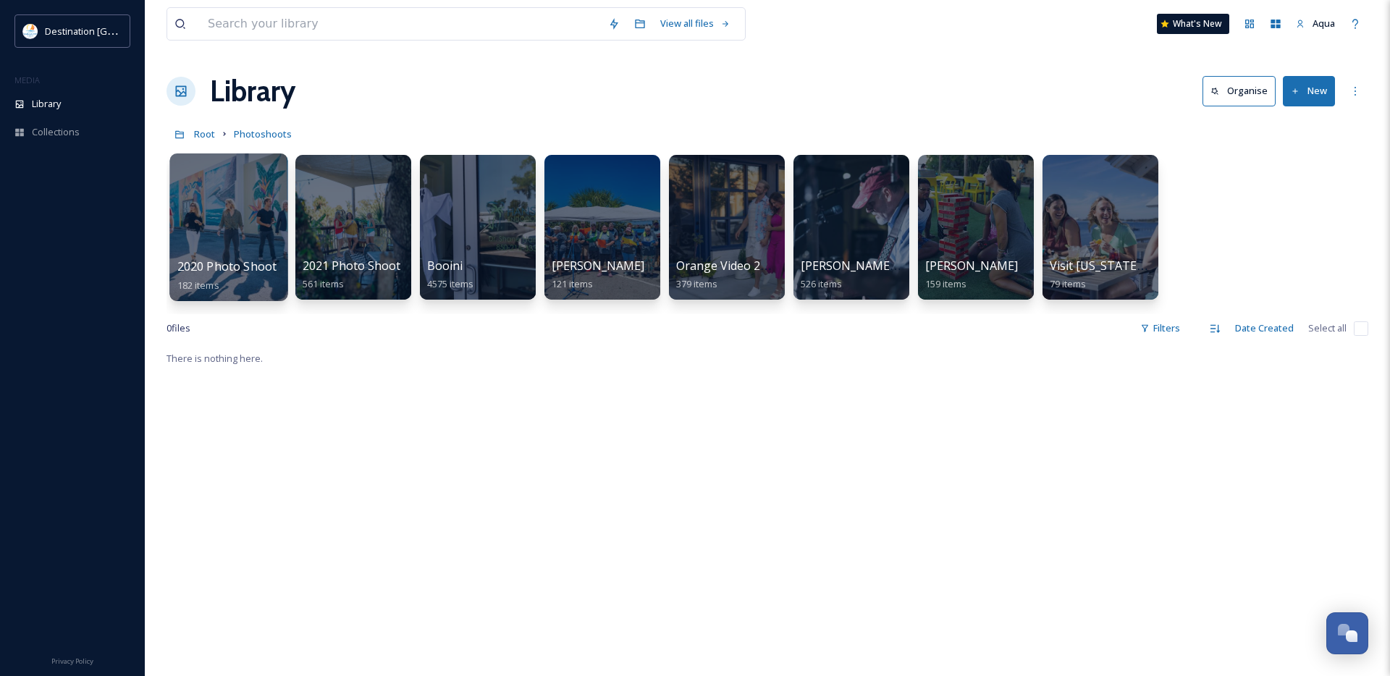
click at [240, 234] on div at bounding box center [228, 228] width 118 height 148
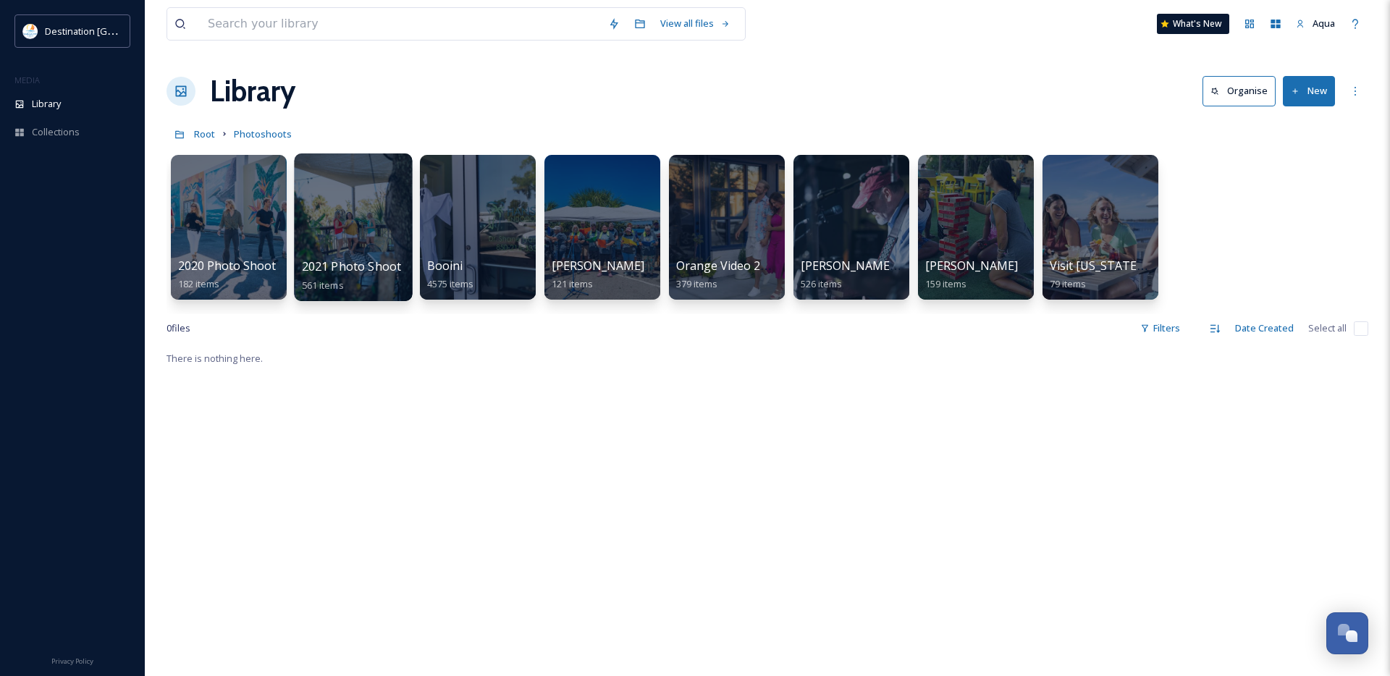
click at [338, 244] on div at bounding box center [353, 228] width 118 height 148
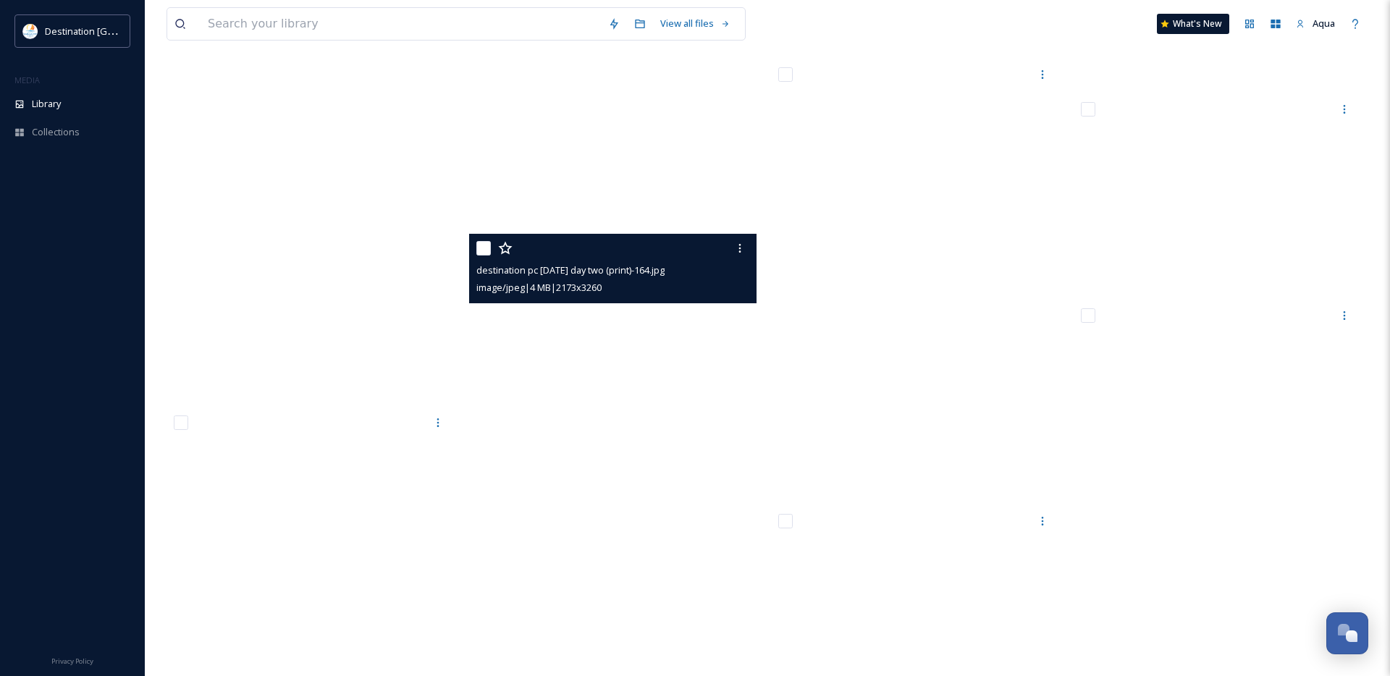
scroll to position [6763, 0]
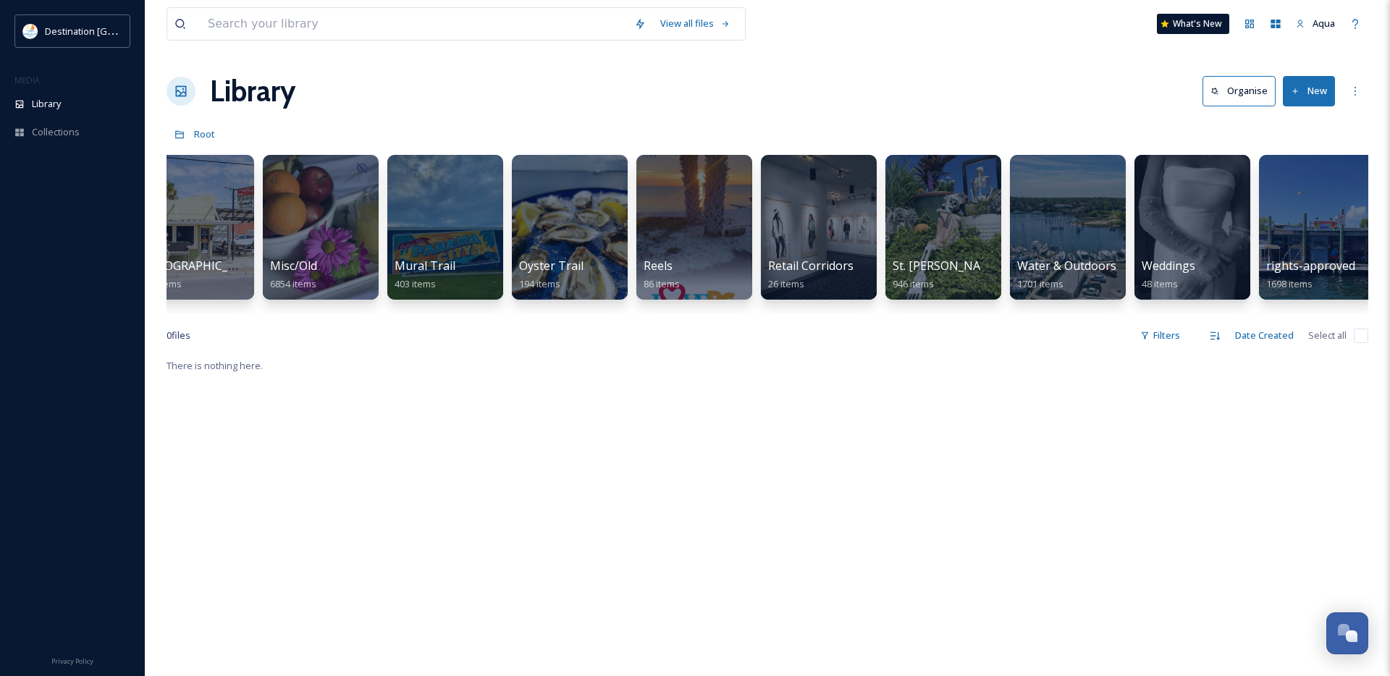
scroll to position [0, 1164]
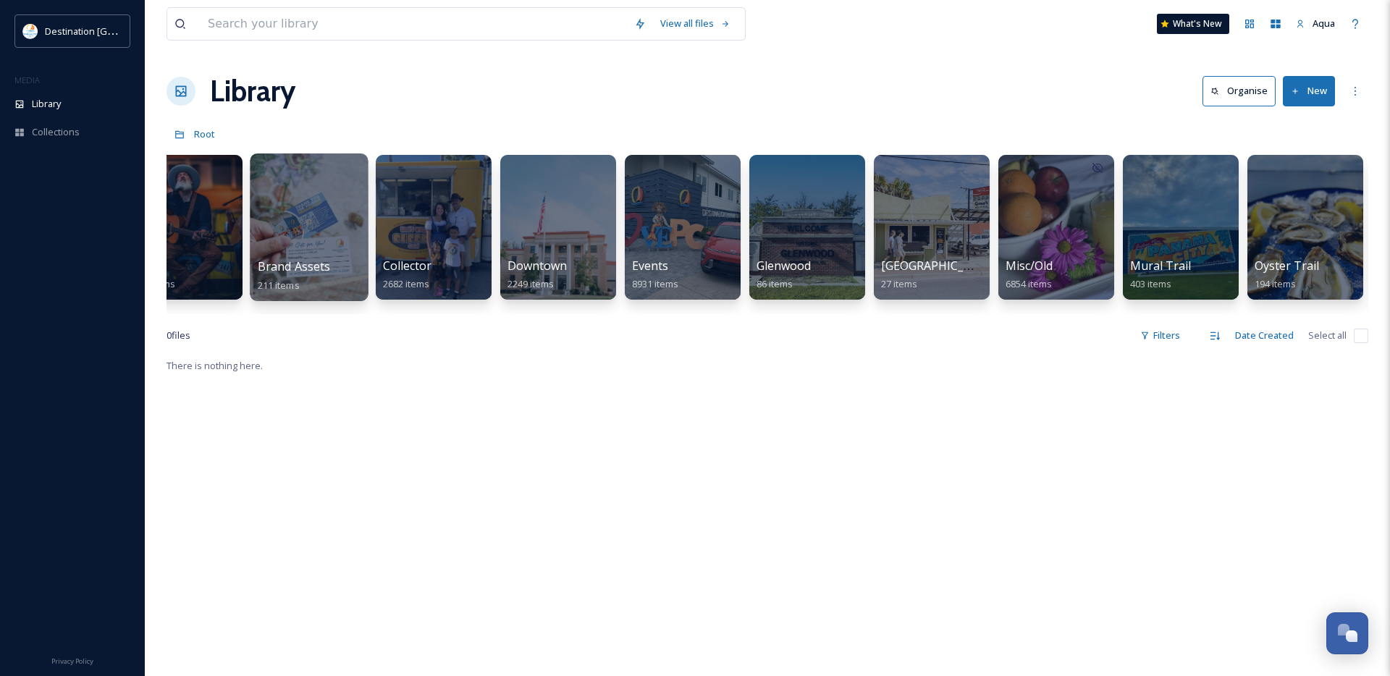
scroll to position [0, 429]
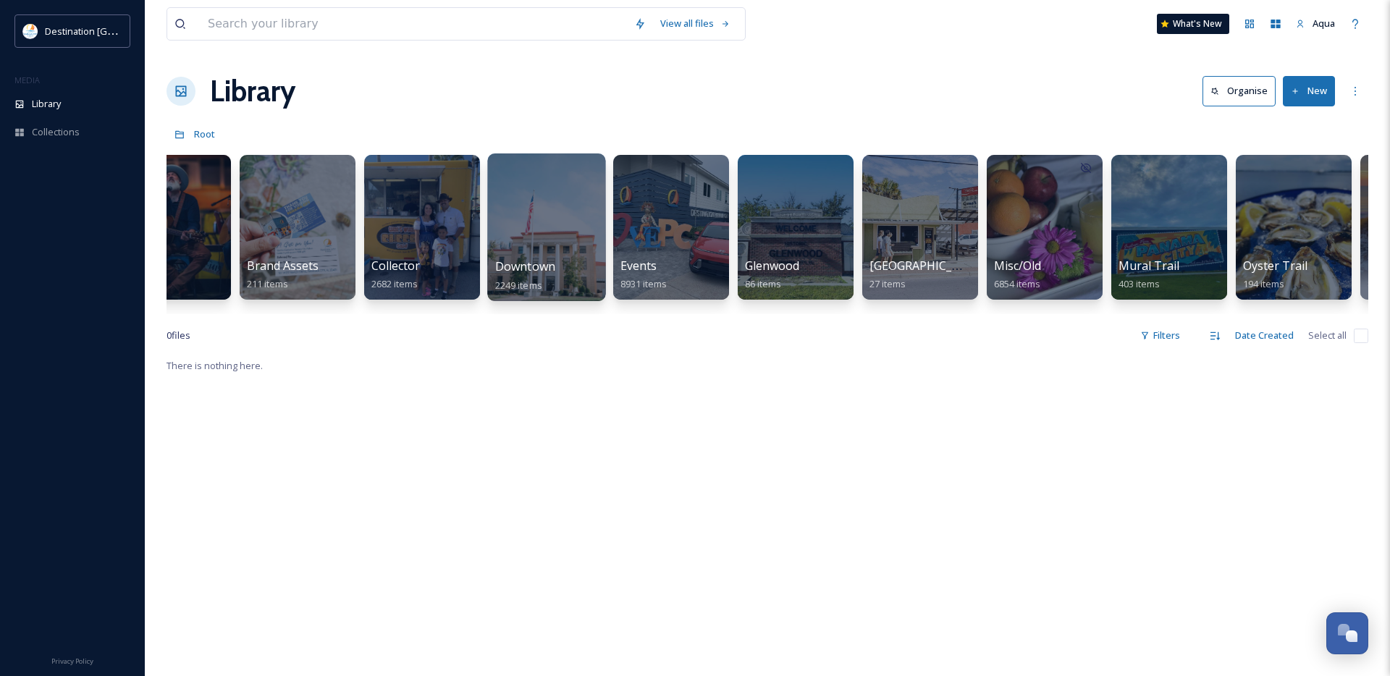
click at [536, 232] on div at bounding box center [546, 228] width 118 height 148
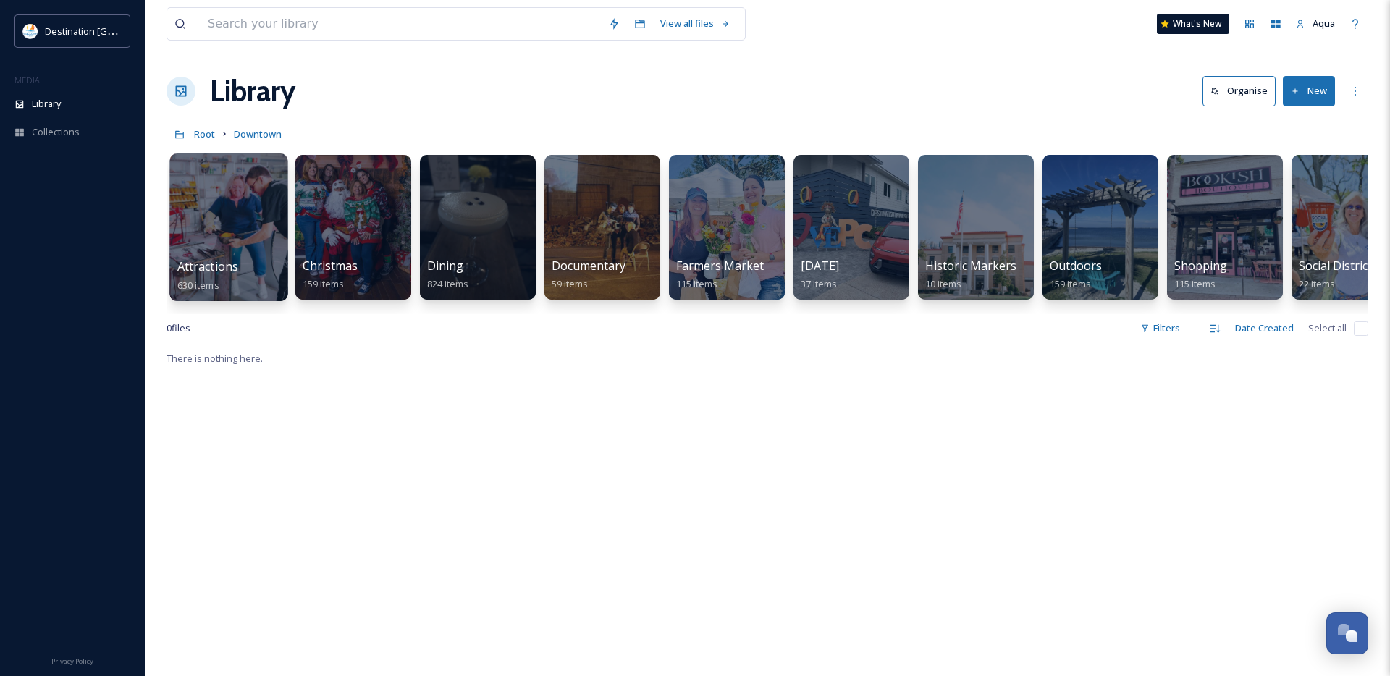
click at [232, 221] on div at bounding box center [228, 228] width 118 height 148
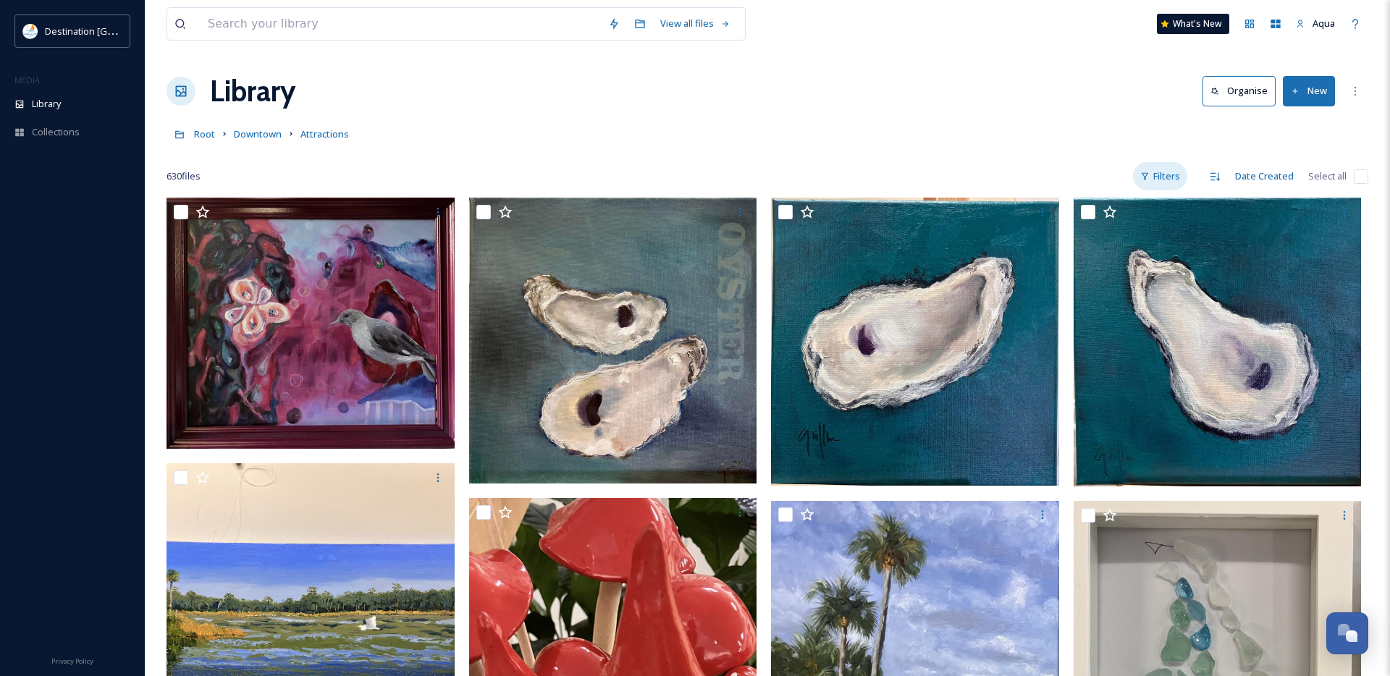
click at [1175, 179] on div "Filters" at bounding box center [1160, 176] width 54 height 28
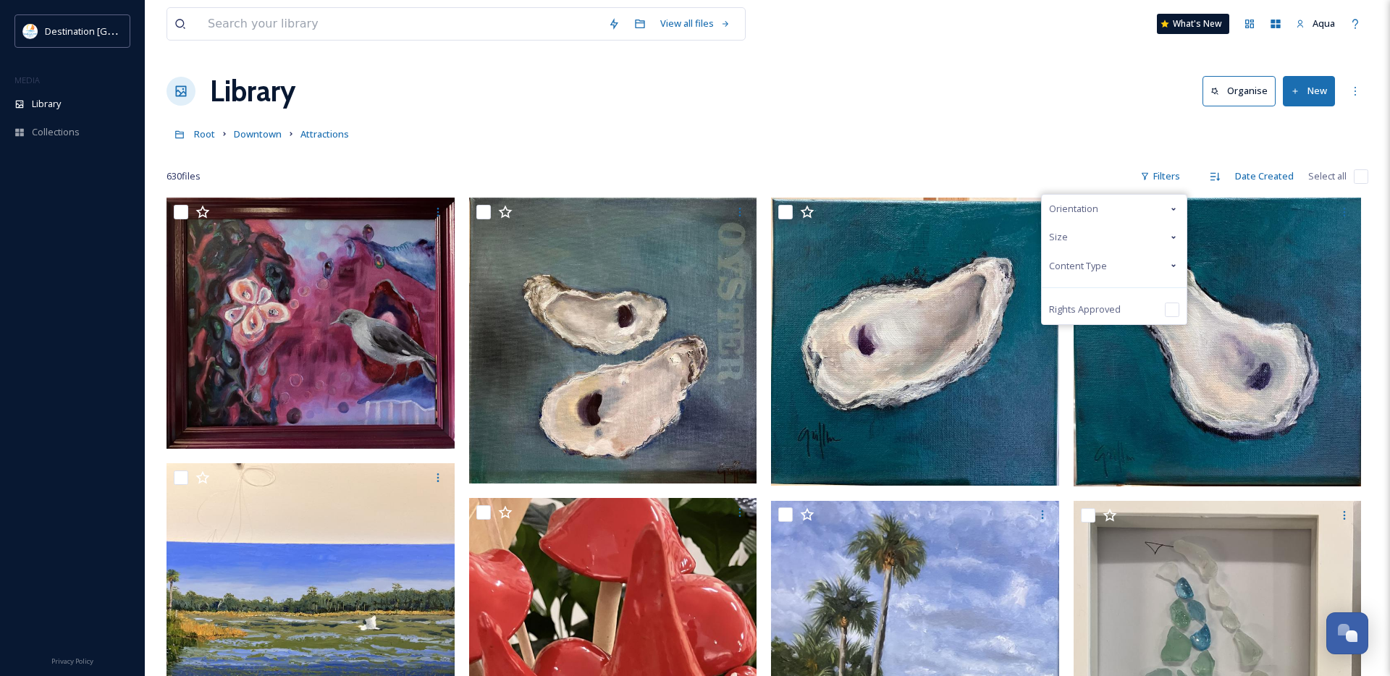
click at [1104, 264] on span "Content Type" at bounding box center [1078, 266] width 58 height 14
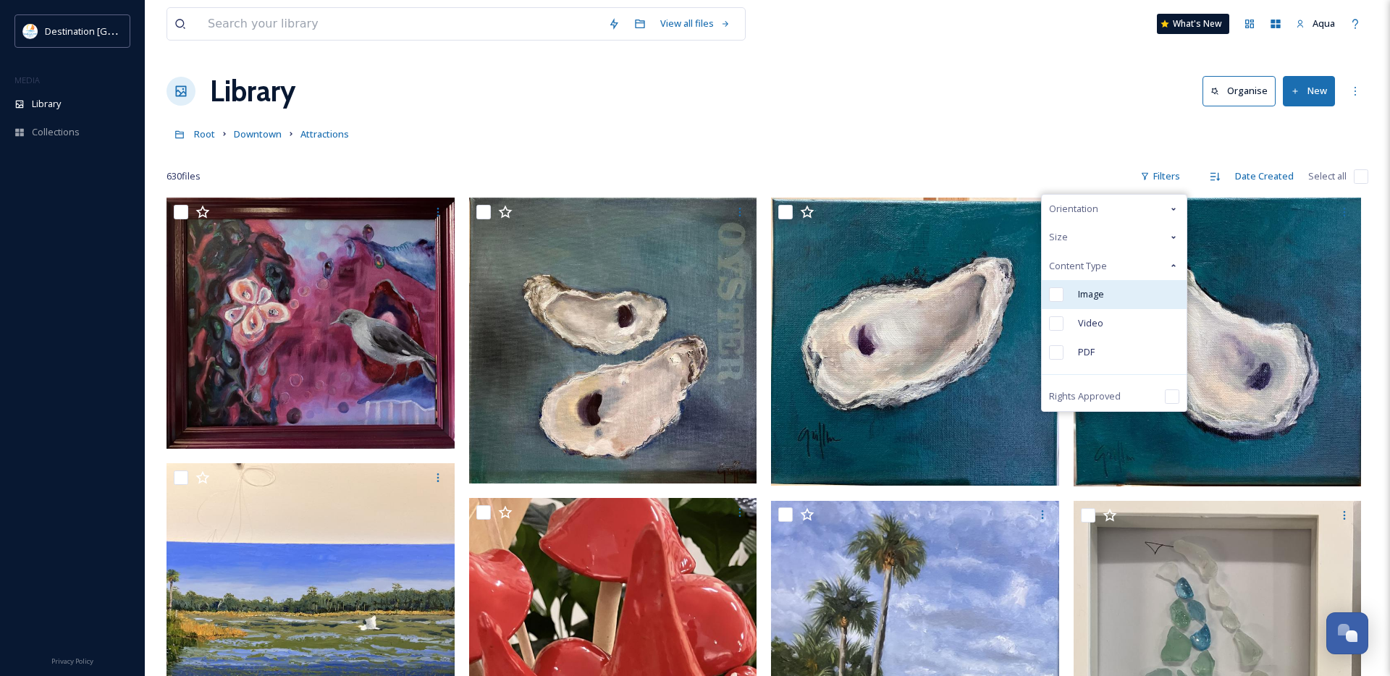
click at [1093, 298] on span "Image" at bounding box center [1091, 294] width 26 height 14
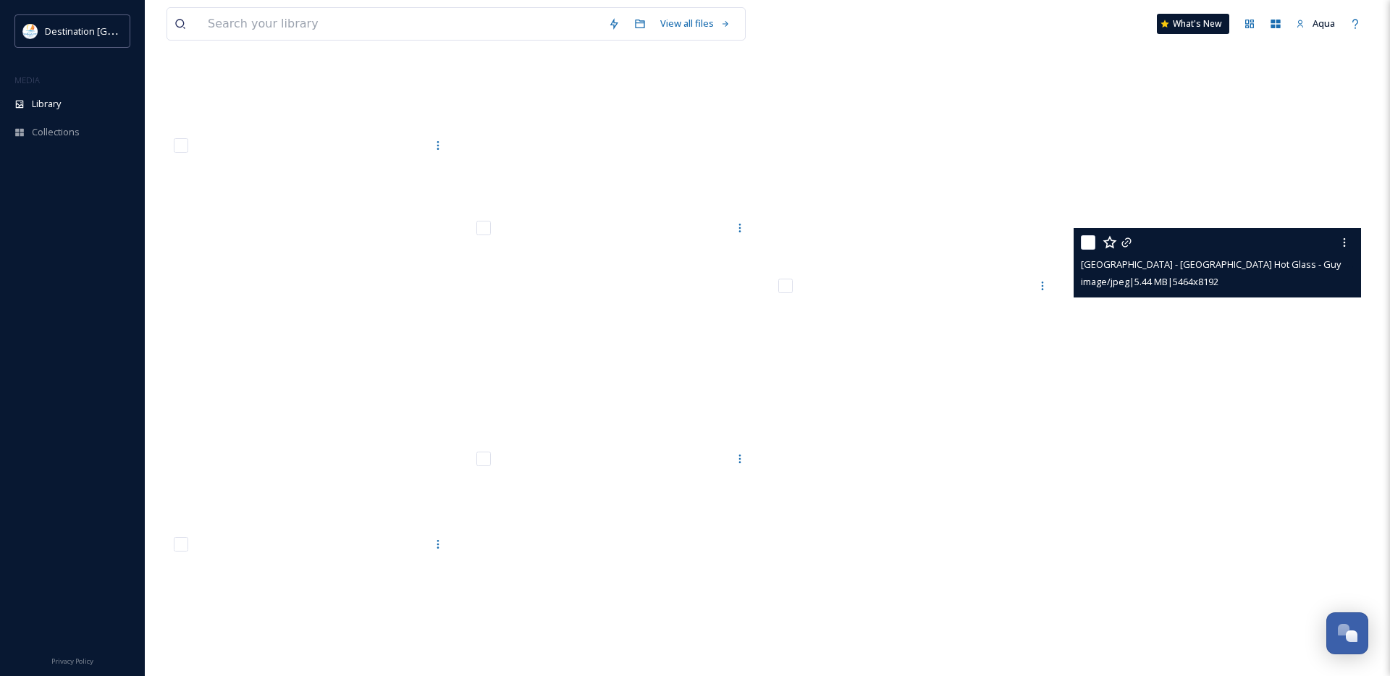
scroll to position [23817, 0]
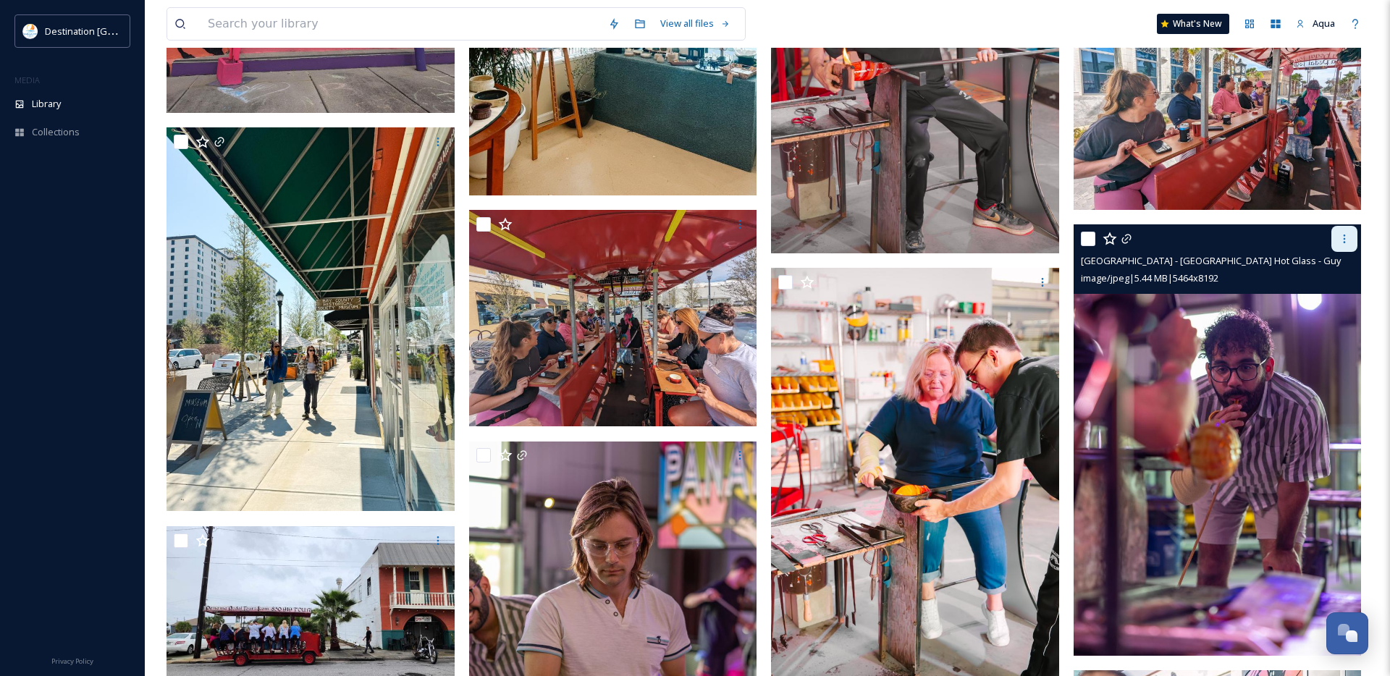
click at [1345, 235] on icon at bounding box center [1345, 239] width 12 height 12
click at [1335, 295] on span "Download" at bounding box center [1328, 299] width 44 height 14
